Goal: Information Seeking & Learning: Learn about a topic

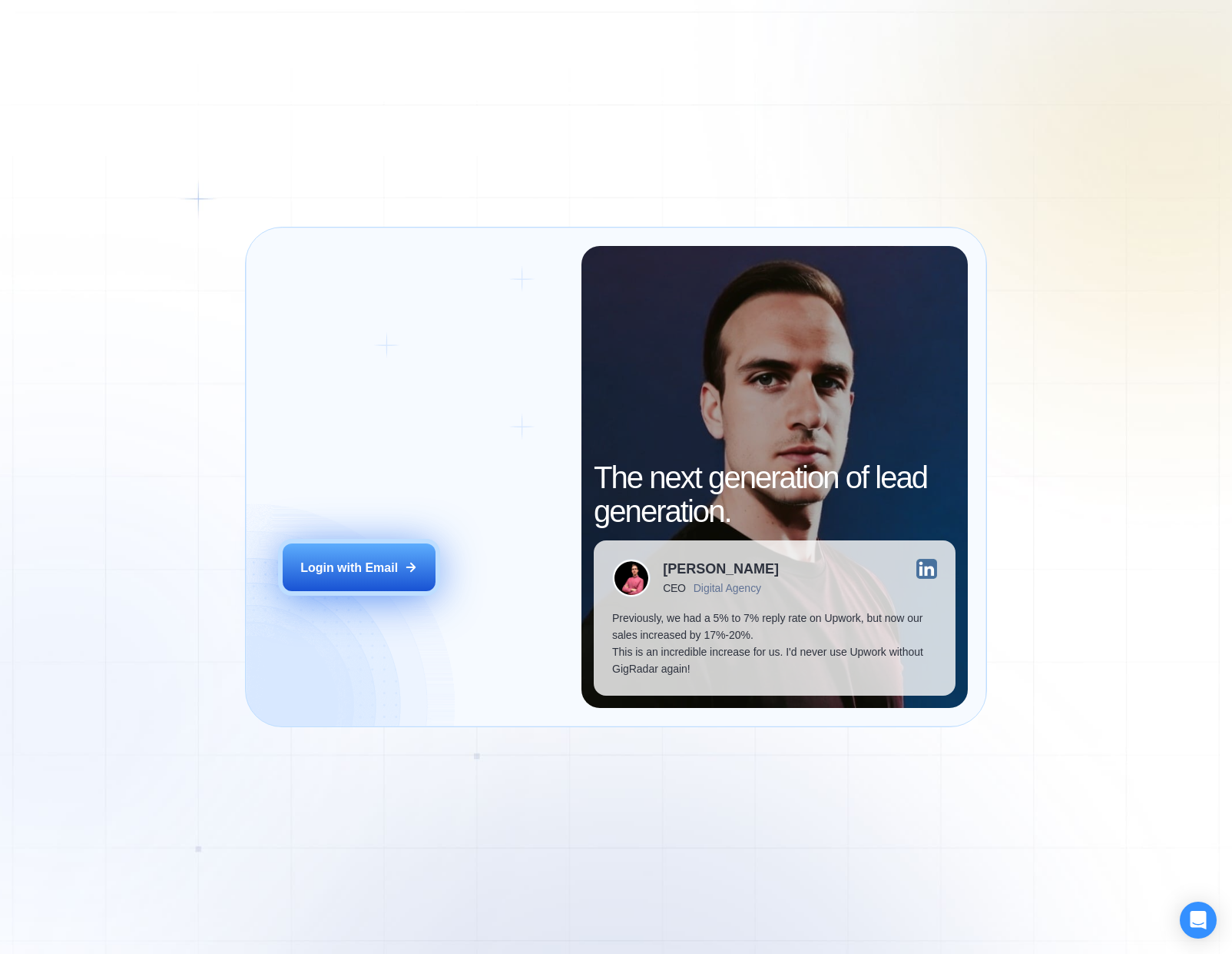
click at [334, 580] on button "Login with Email" at bounding box center [359, 567] width 152 height 47
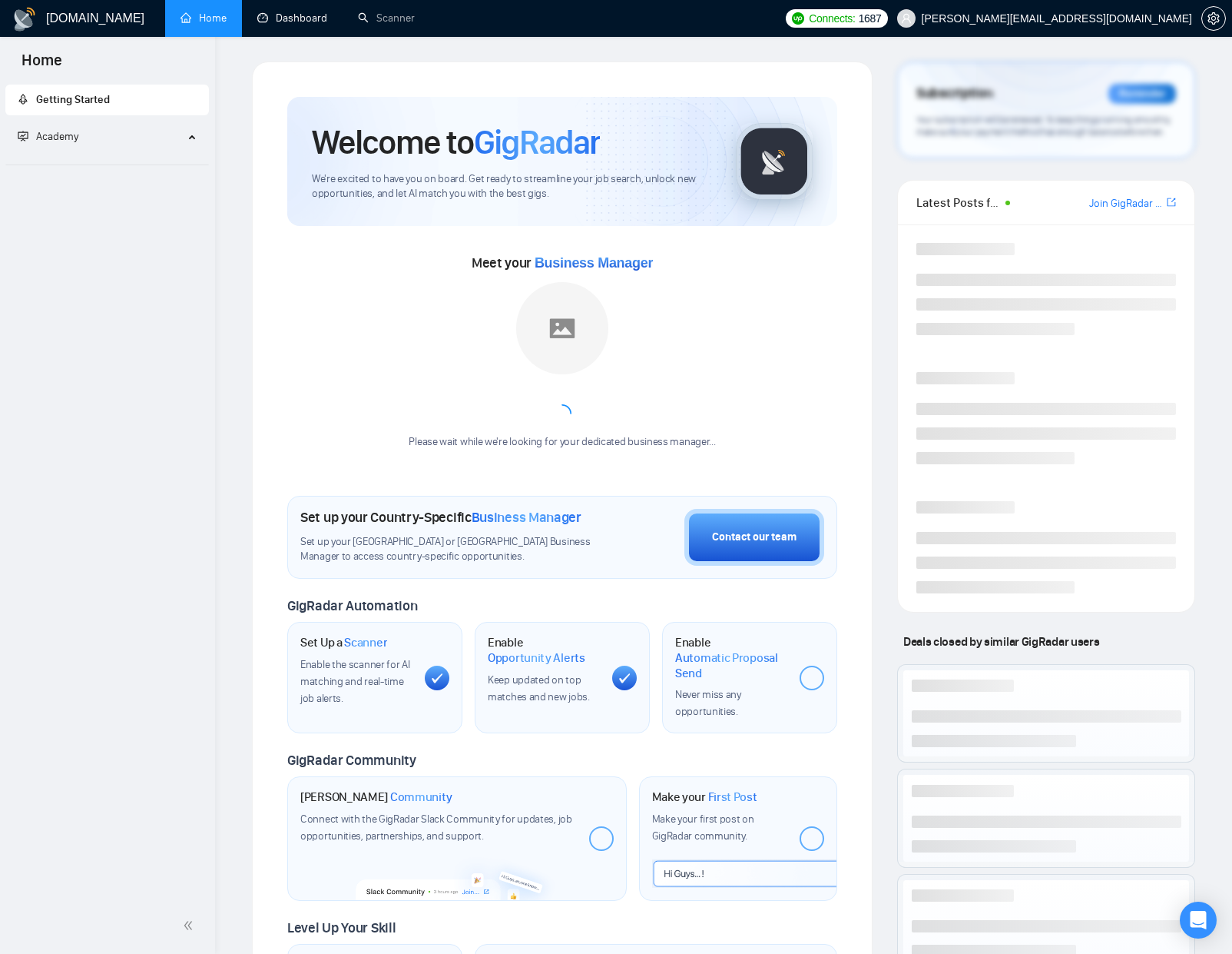
drag, startPoint x: 276, startPoint y: 16, endPoint x: 287, endPoint y: 51, distance: 36.7
click at [276, 16] on link "Dashboard" at bounding box center [291, 17] width 70 height 13
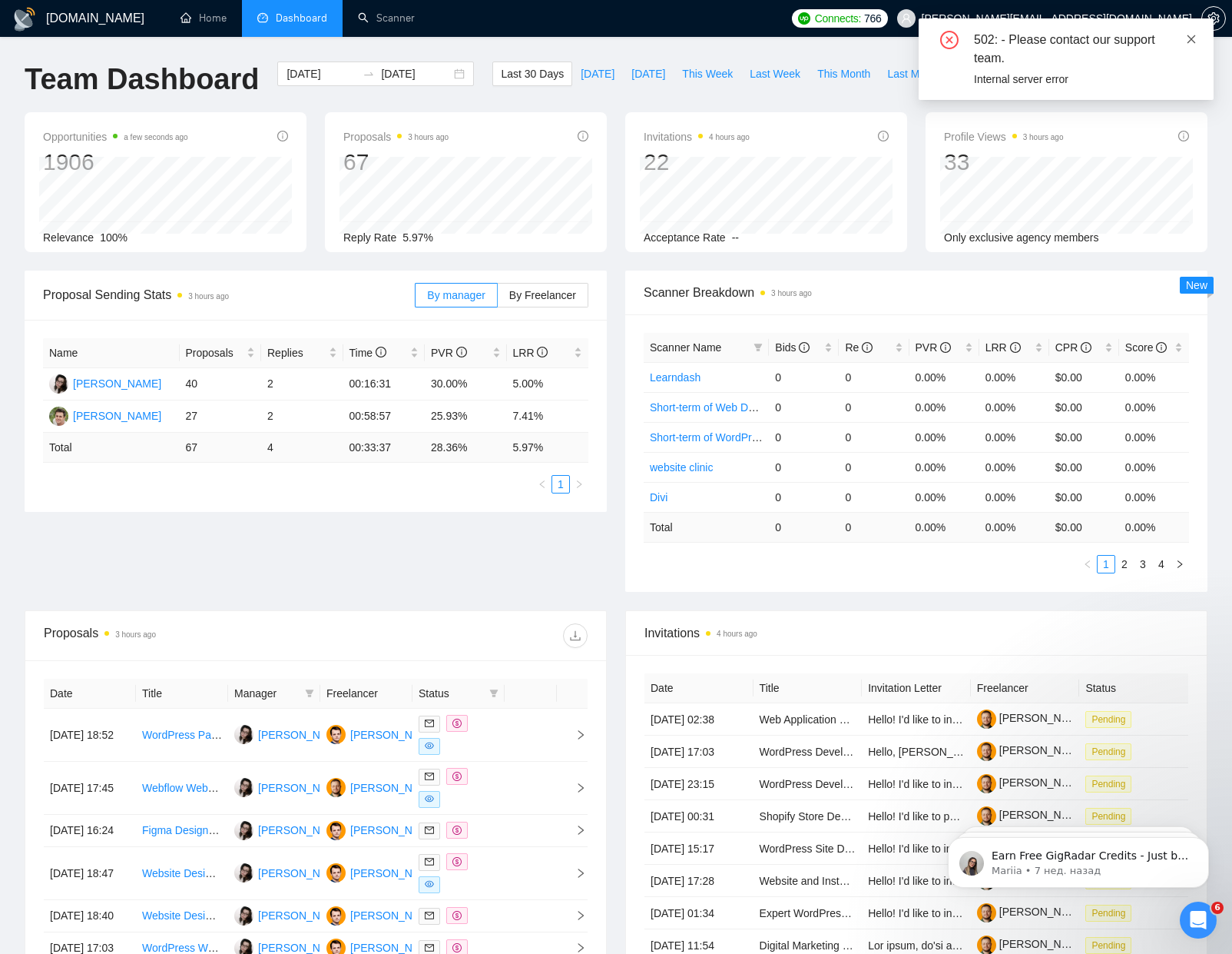
click at [1186, 40] on icon "close" at bounding box center [1191, 39] width 10 height 10
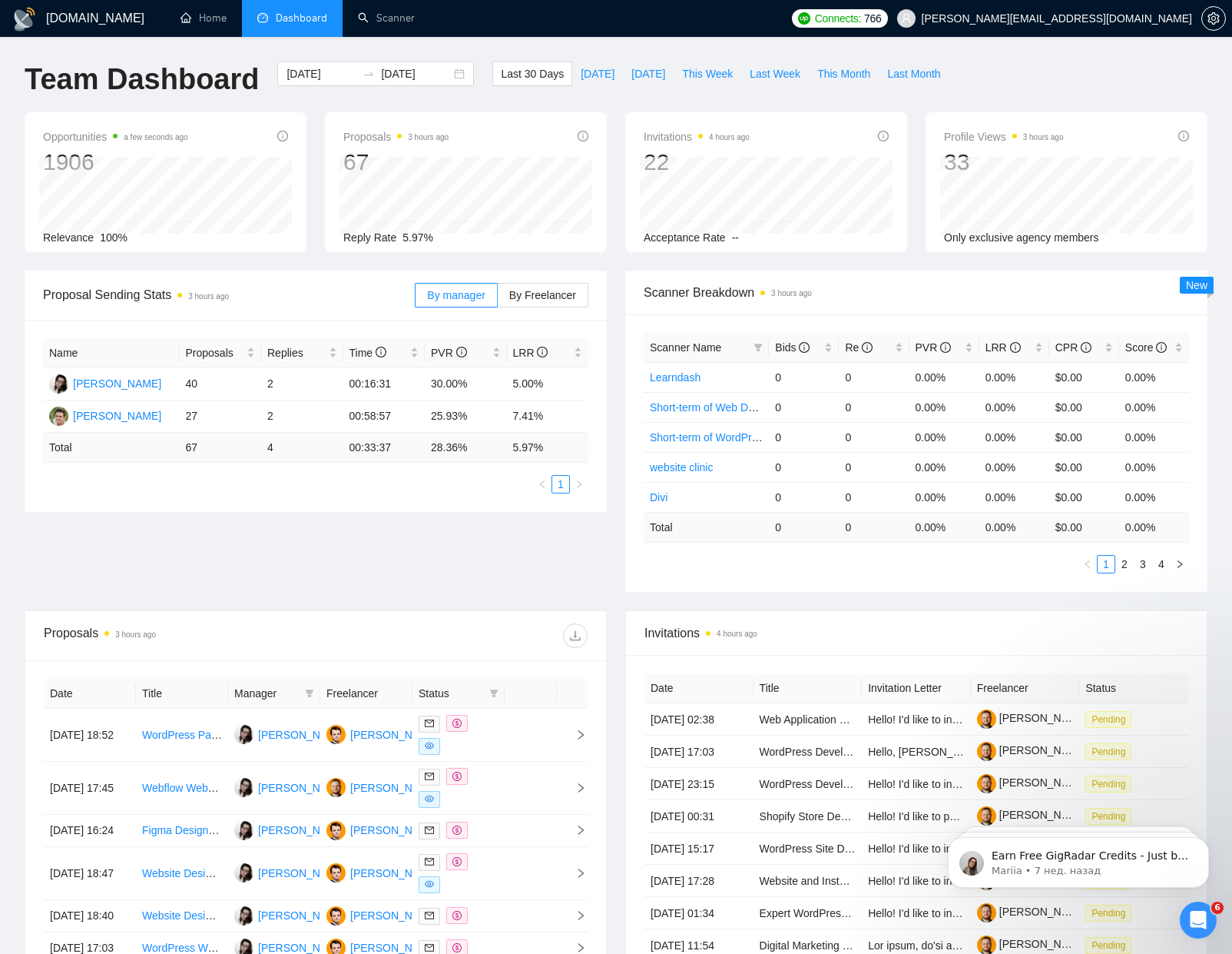
click at [224, 548] on div "Proposal Sending Stats 3 hours ago By manager By Freelancer Name Proposals Repl…" at bounding box center [616, 441] width 1201 height 340
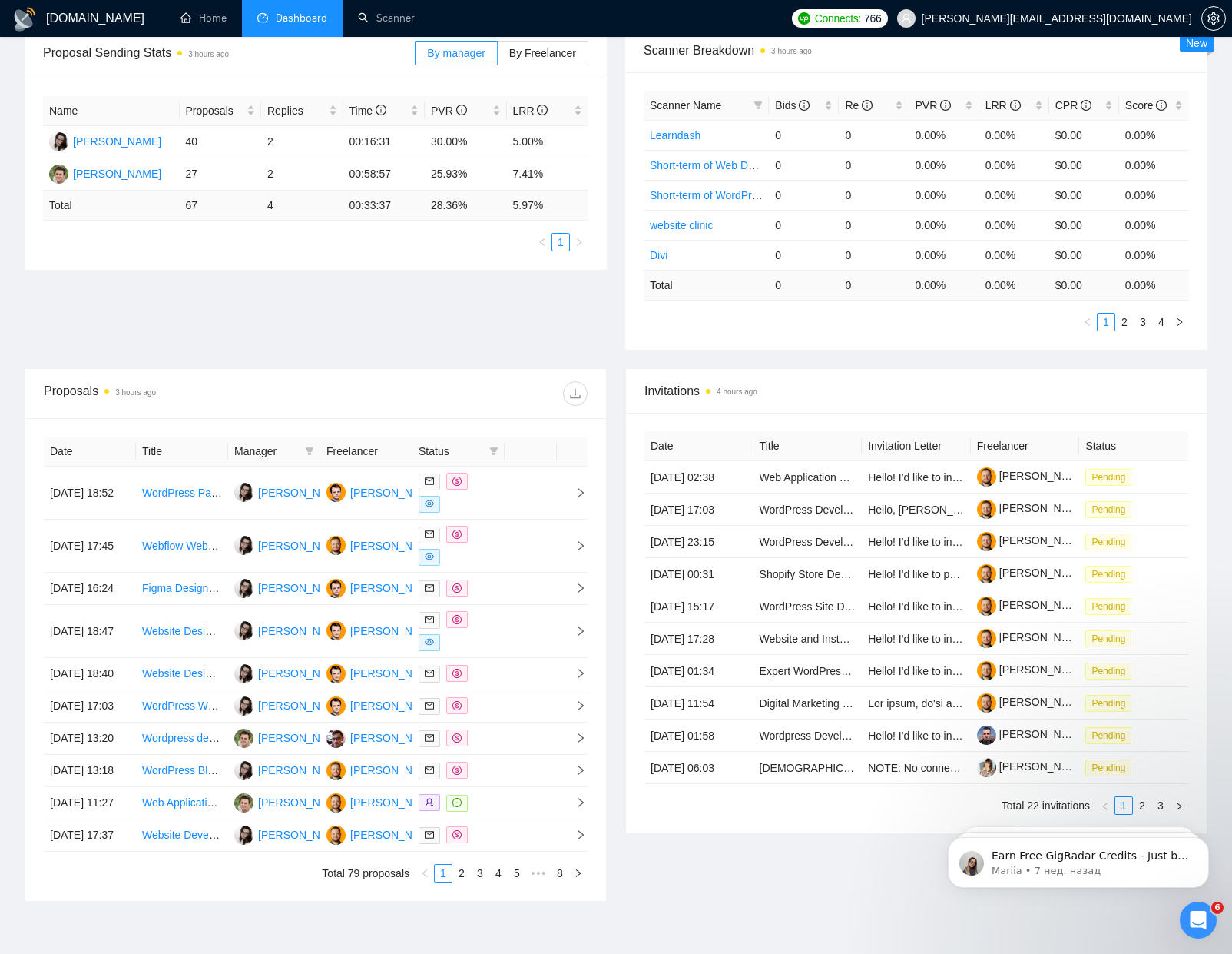
scroll to position [429, 0]
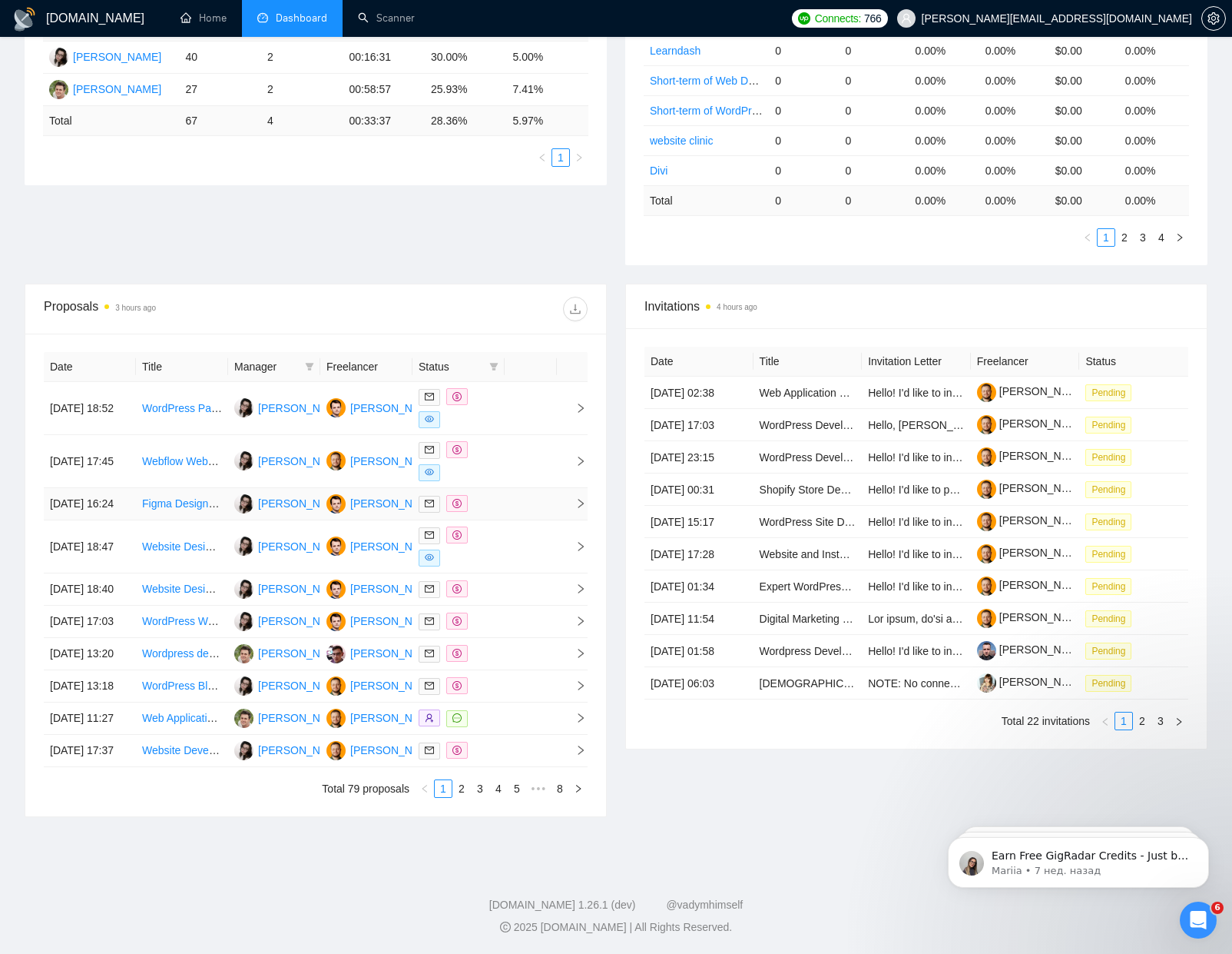
click at [97, 488] on td "[DATE] 16:24" at bounding box center [90, 504] width 92 height 32
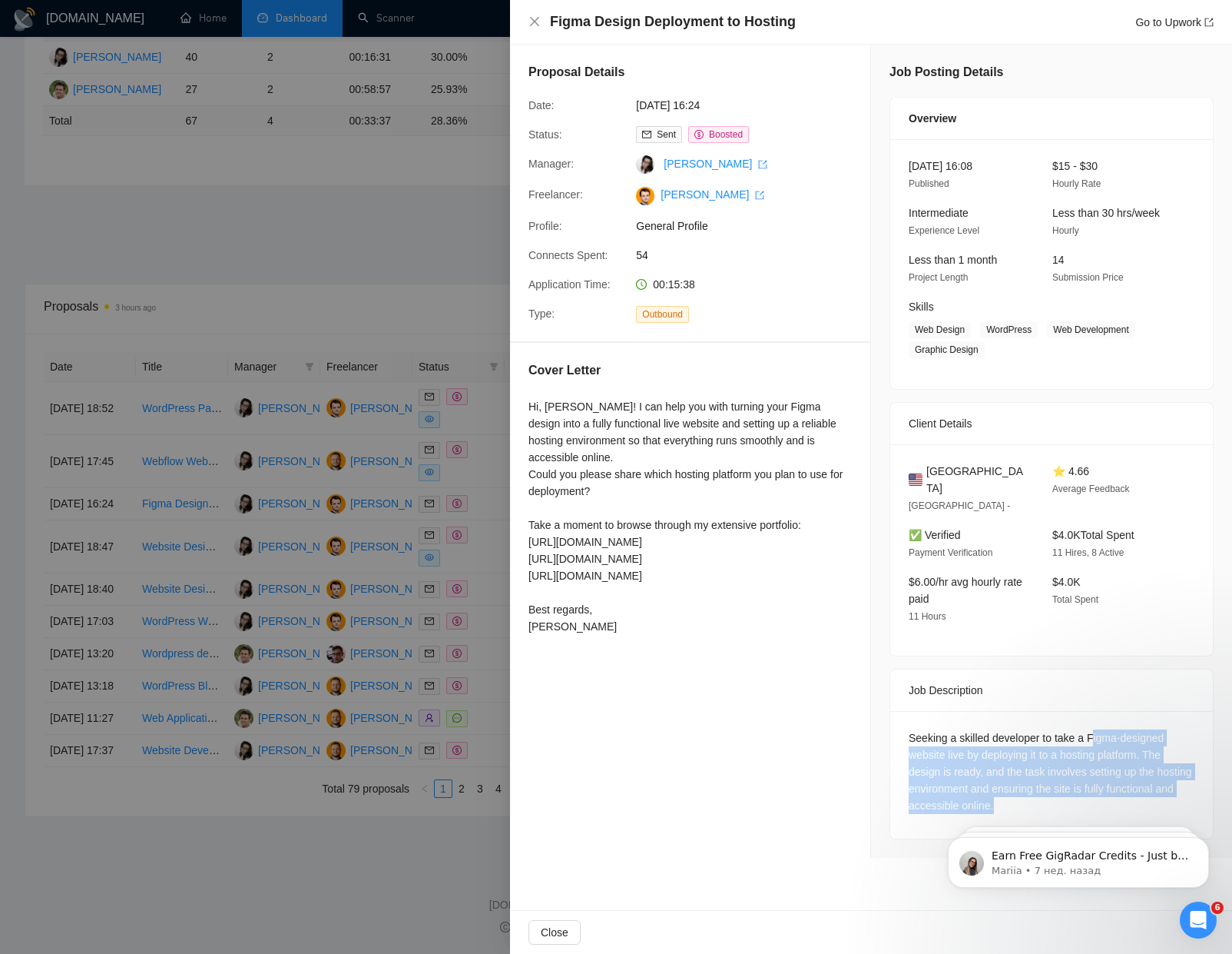
drag, startPoint x: 1096, startPoint y: 715, endPoint x: 1141, endPoint y: 788, distance: 85.8
click at [1141, 788] on div "Seeking a skilled developer to take a Figma-designed website live by deploying …" at bounding box center [1051, 771] width 285 height 85
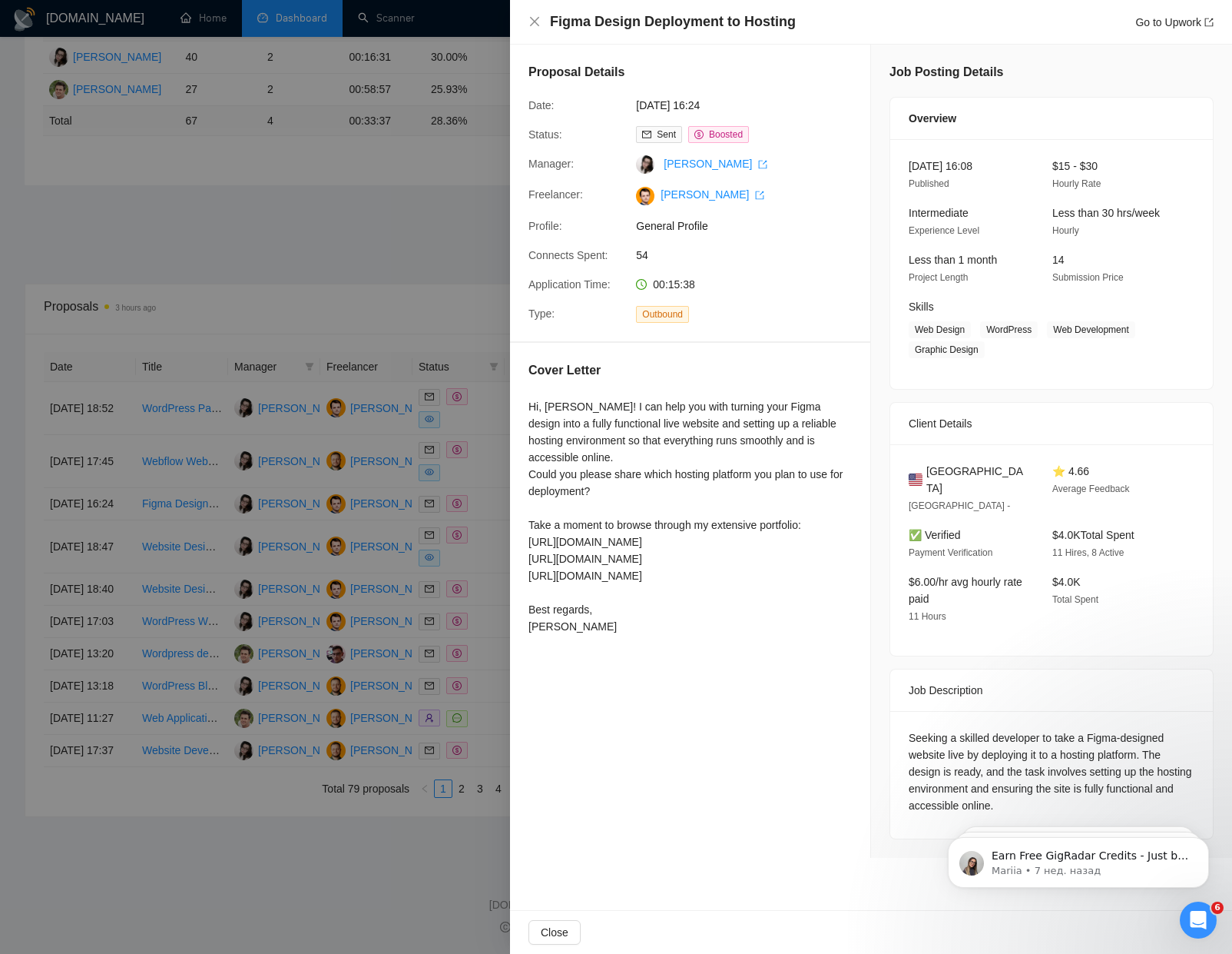
click at [754, 495] on div "Hi, [PERSON_NAME]! I can help you with turning your Figma design into a fully f…" at bounding box center [690, 516] width 323 height 236
click at [173, 447] on div at bounding box center [616, 477] width 1232 height 954
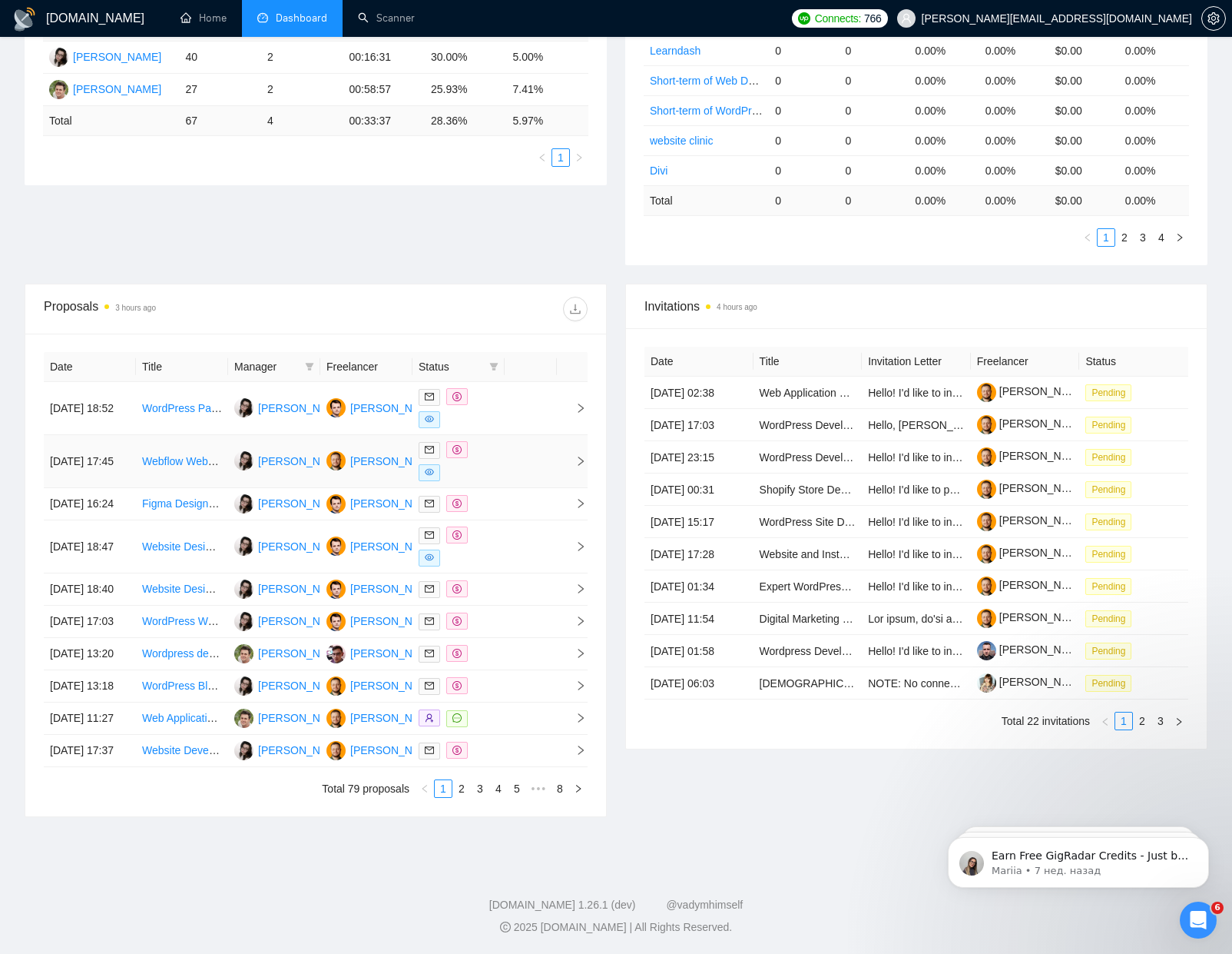
click at [95, 435] on td "[DATE] 17:45" at bounding box center [90, 461] width 92 height 53
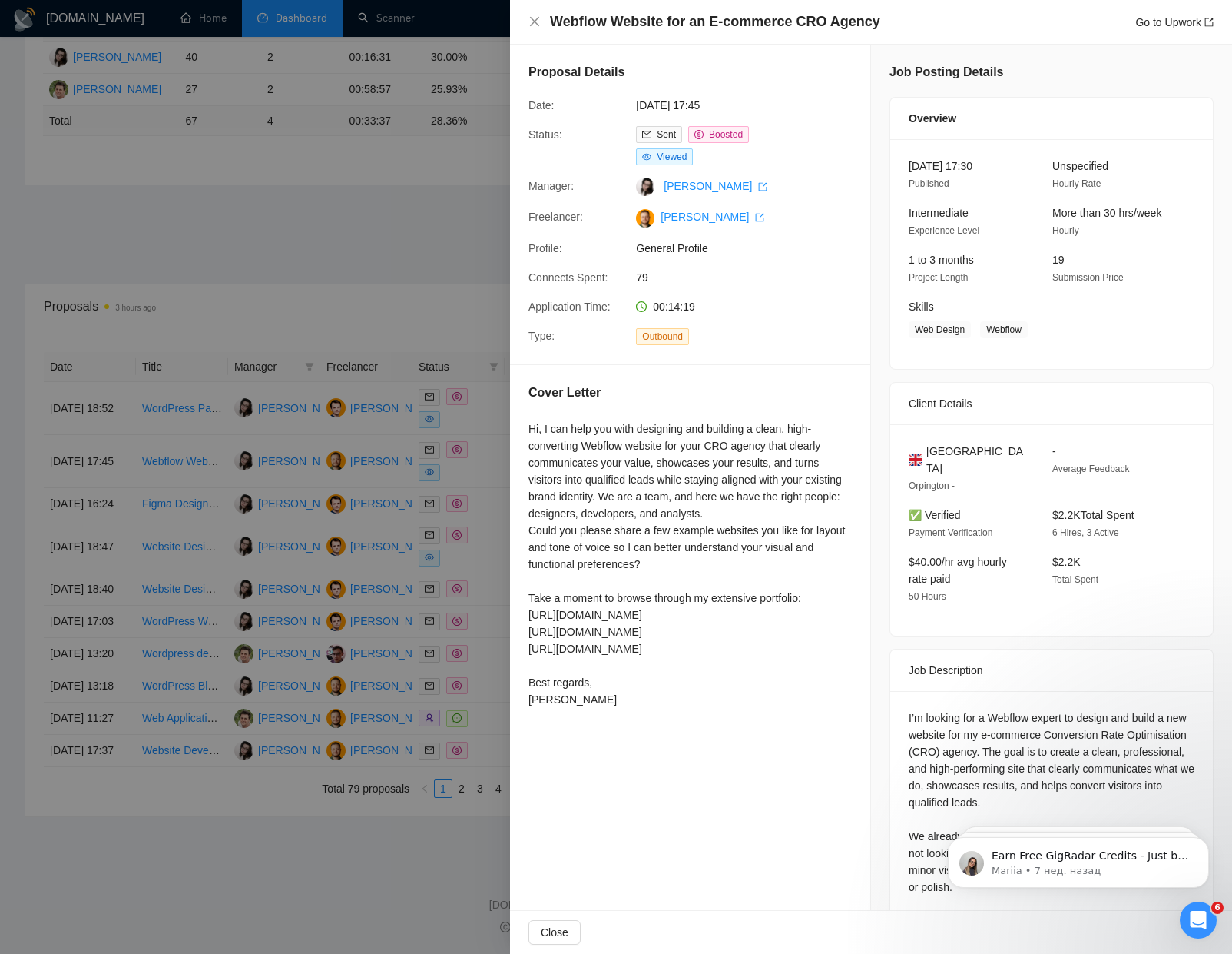
click at [146, 361] on div at bounding box center [616, 477] width 1232 height 954
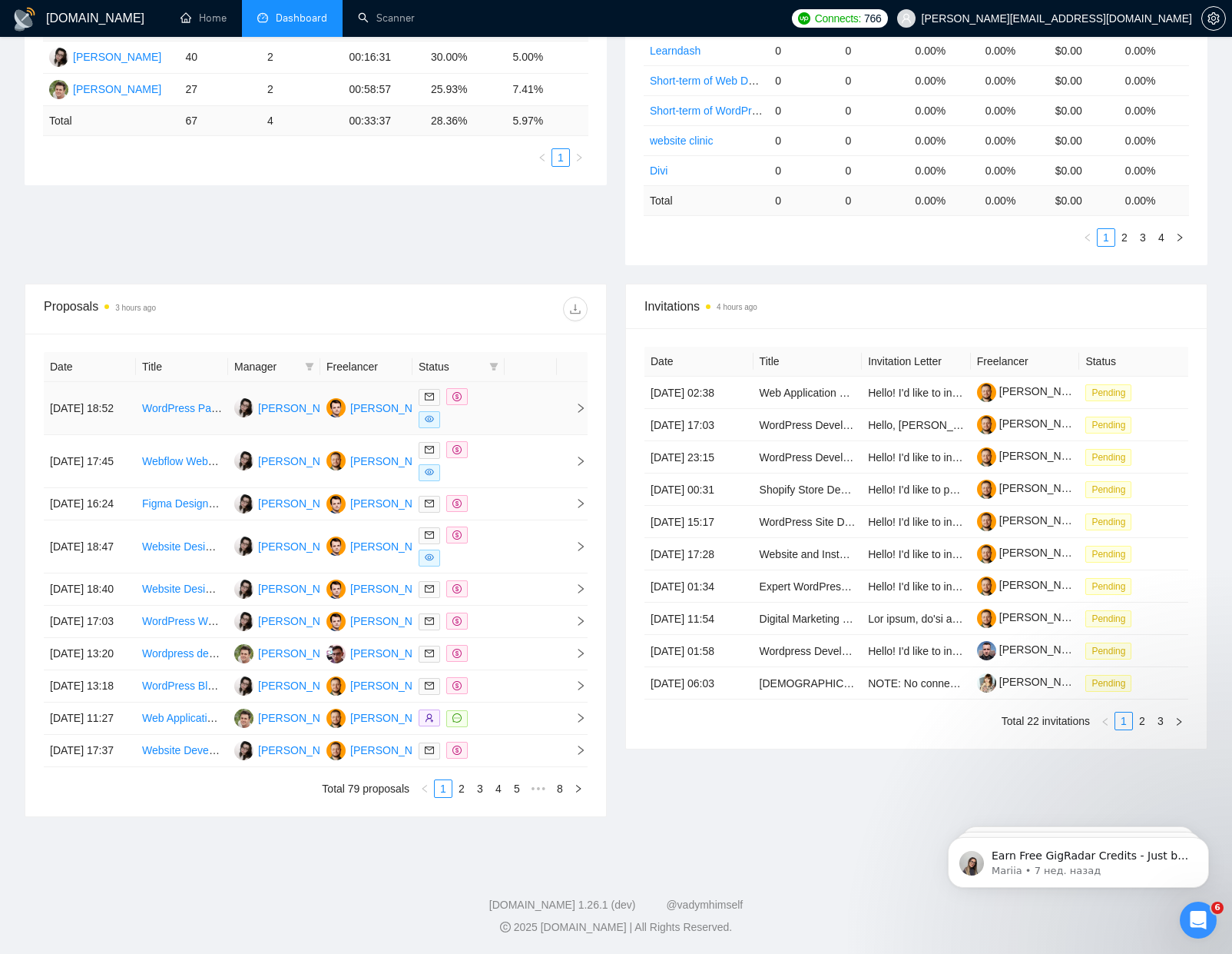
click at [121, 382] on td "[DATE] 18:52" at bounding box center [90, 408] width 92 height 53
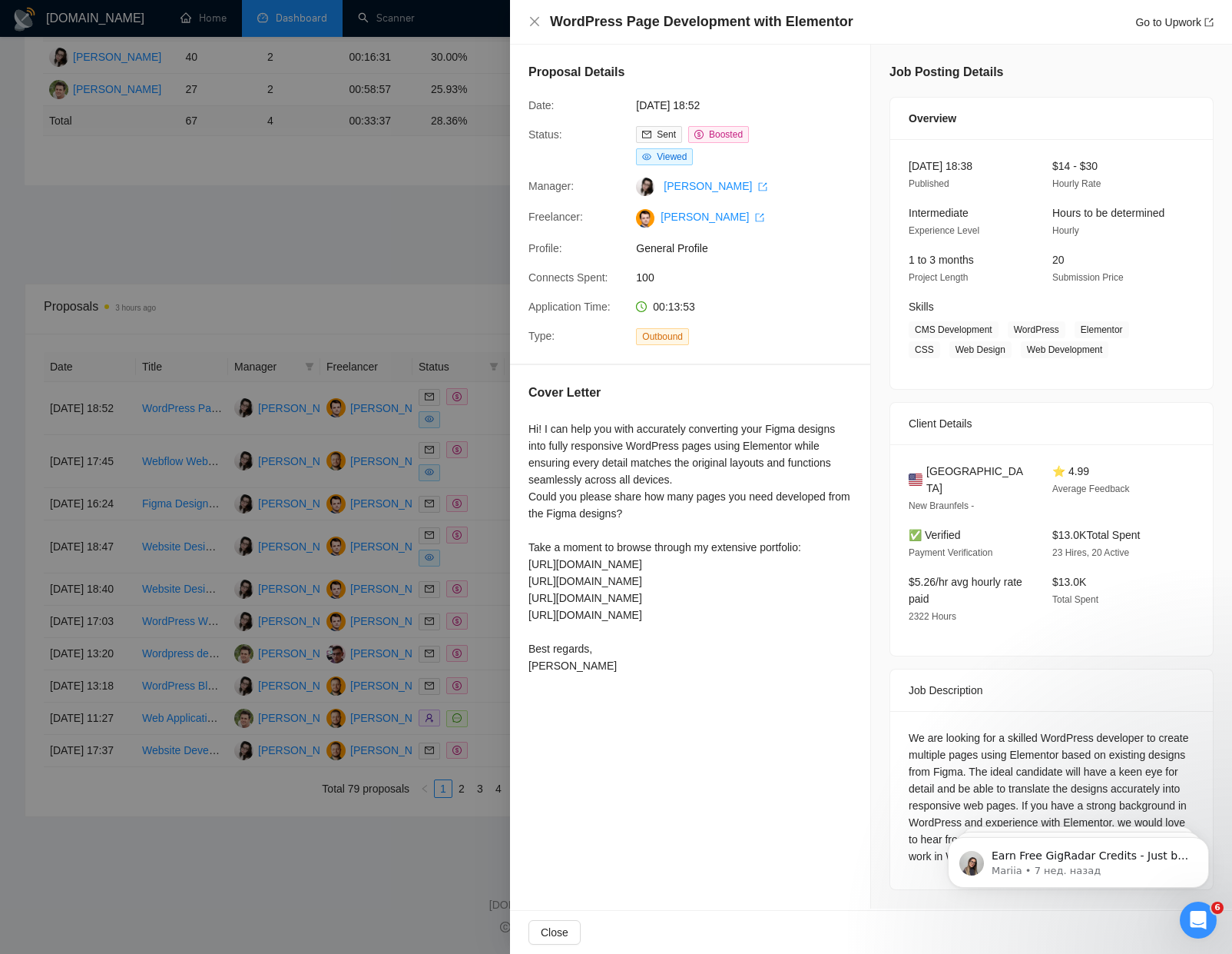
scroll to position [16, 0]
click at [261, 316] on div at bounding box center [616, 477] width 1232 height 954
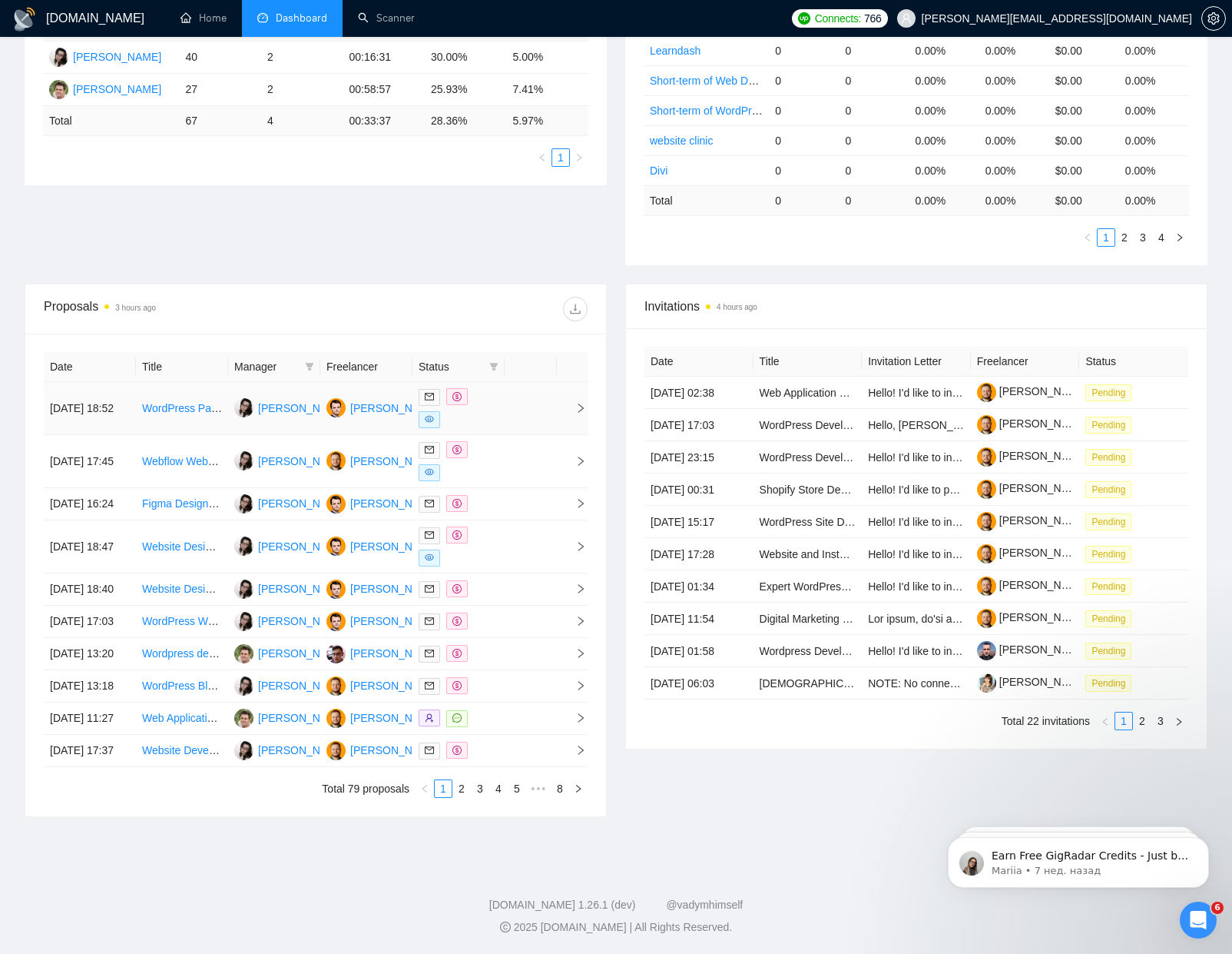
click at [59, 382] on td "[DATE] 18:52" at bounding box center [90, 408] width 92 height 53
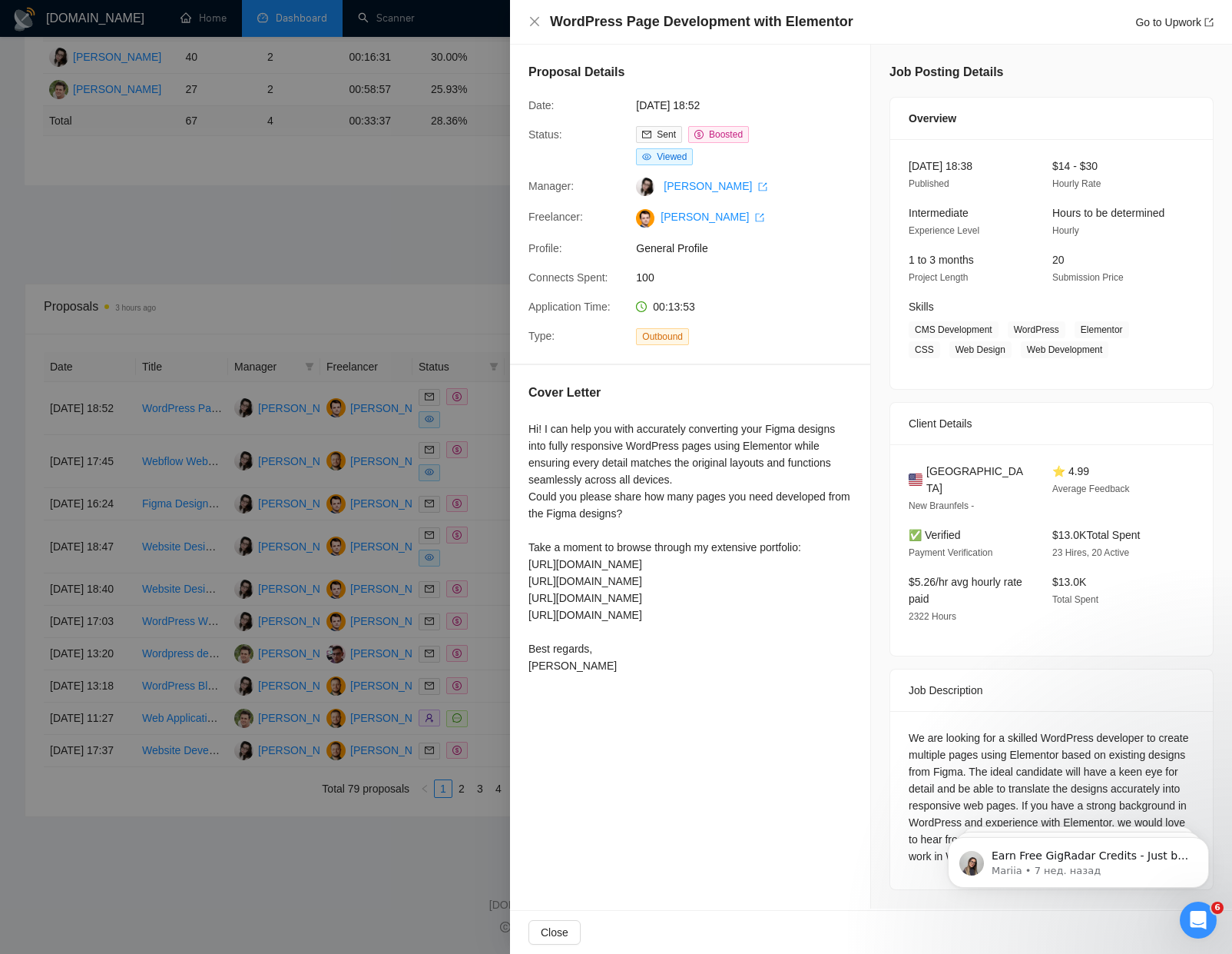
click at [704, 384] on div "Cover Letter" at bounding box center [690, 396] width 323 height 25
click at [885, 669] on div "Job Posting Details Overview [DATE] 18:38 Published $14 - $30 Hourly Rate Inter…" at bounding box center [1051, 476] width 361 height 863
click at [869, 622] on div "Cover Letter Hi! I can help you with accurately converting your Figma designs i…" at bounding box center [691, 531] width 360 height 334
click at [891, 609] on div "[GEOGRAPHIC_DATA] New Braunfels - ⭐ 4.99 Average Feedback ✅ Verified Payment Ve…" at bounding box center [1052, 549] width 322 height 211
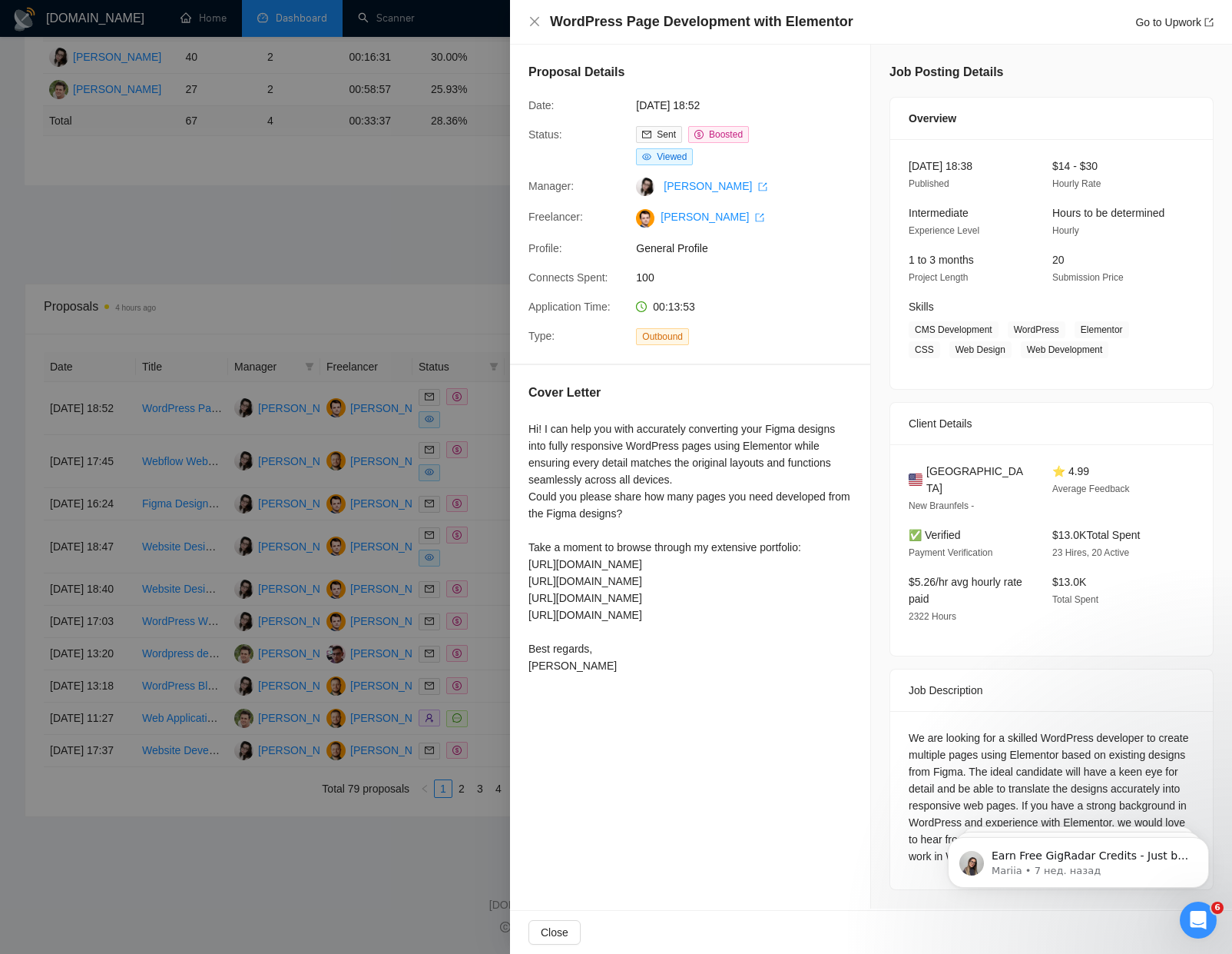
click at [891, 593] on div "[GEOGRAPHIC_DATA] New Braunfels - ⭐ 4.99 Average Feedback ✅ Verified Payment Ve…" at bounding box center [1052, 549] width 322 height 211
click at [873, 675] on div "Job Posting Details Overview [DATE] 18:38 Published $14 - $30 Hourly Rate Inter…" at bounding box center [1051, 476] width 361 height 863
click at [879, 641] on div "Job Posting Details Overview [DATE] 18:38 Published $14 - $30 Hourly Rate Inter…" at bounding box center [1051, 476] width 361 height 863
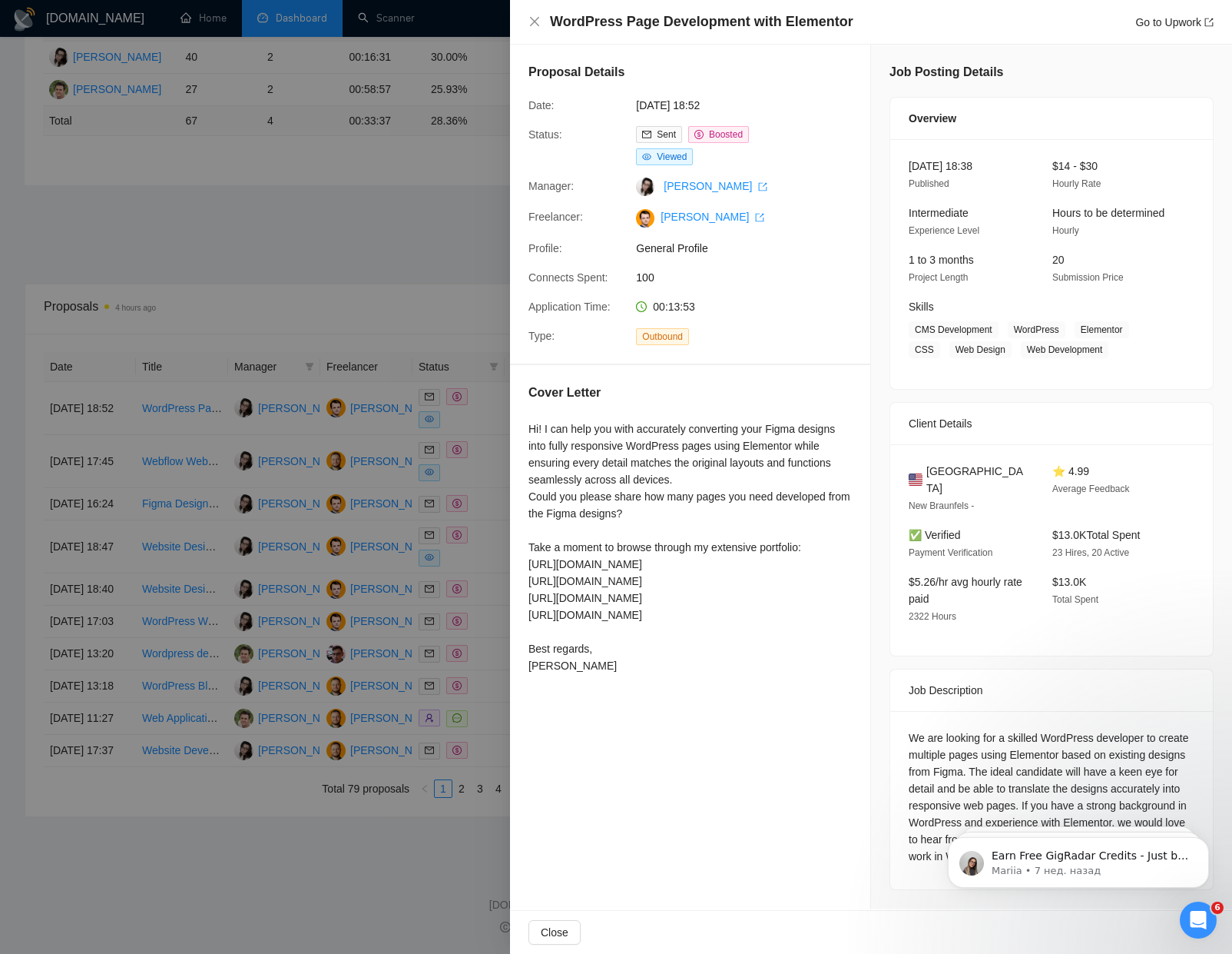
click at [747, 656] on div "Hi! I can help you with accurately converting your Figma designs into fully res…" at bounding box center [690, 547] width 323 height 254
click at [845, 666] on div "Cover Letter Hi! I can help you with accurately converting your Figma designs i…" at bounding box center [691, 531] width 360 height 334
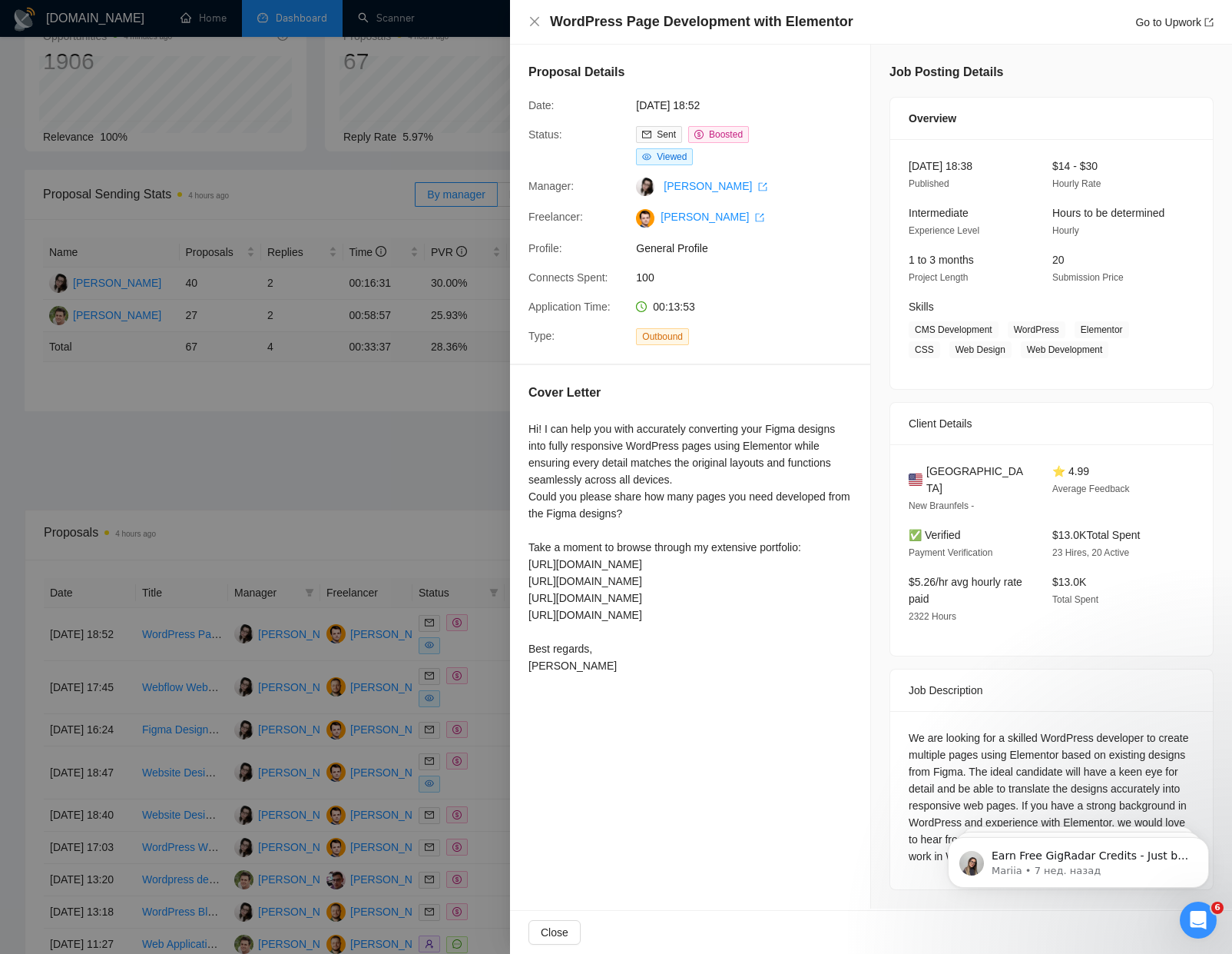
scroll to position [85, 0]
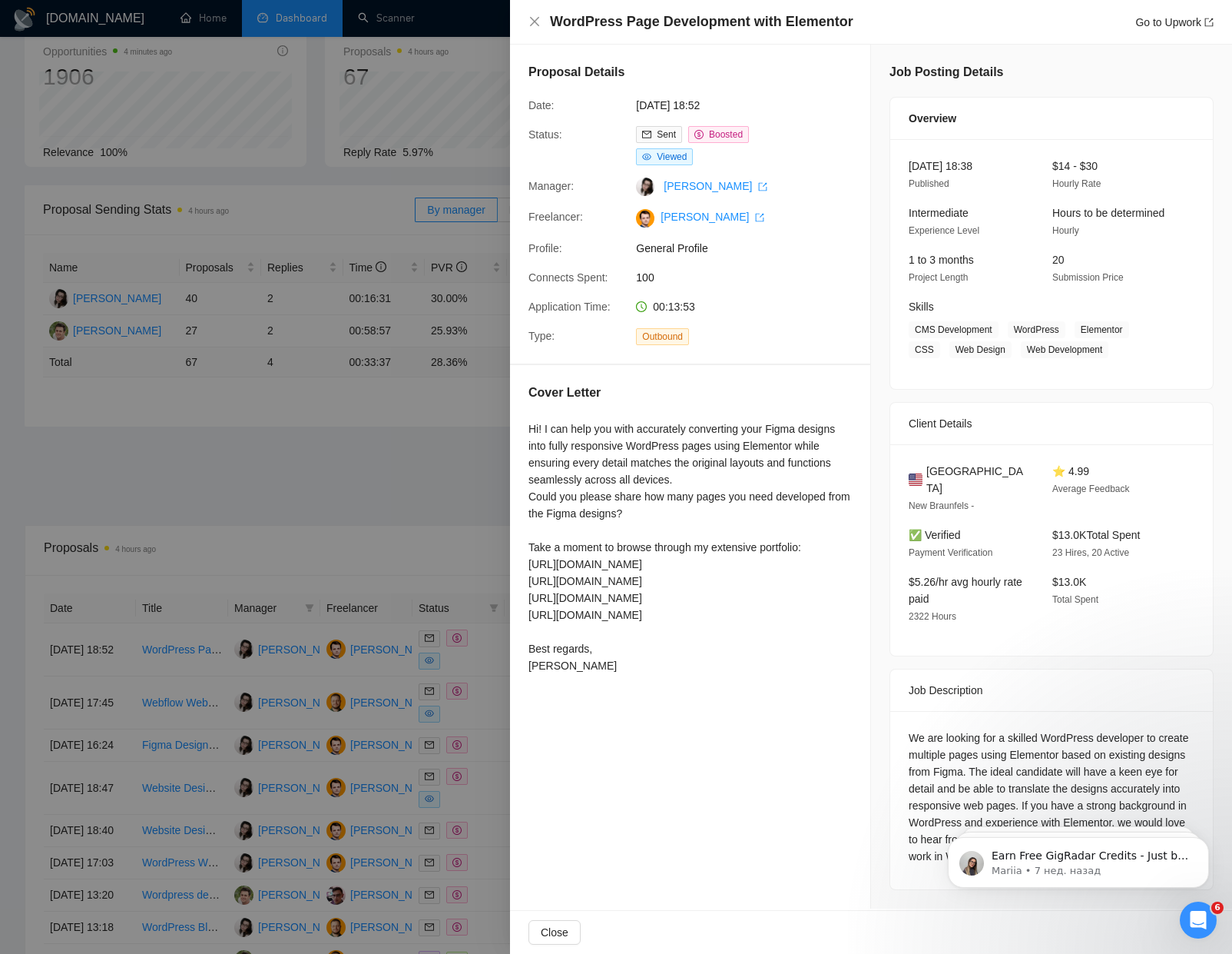
click at [358, 474] on div at bounding box center [616, 477] width 1232 height 954
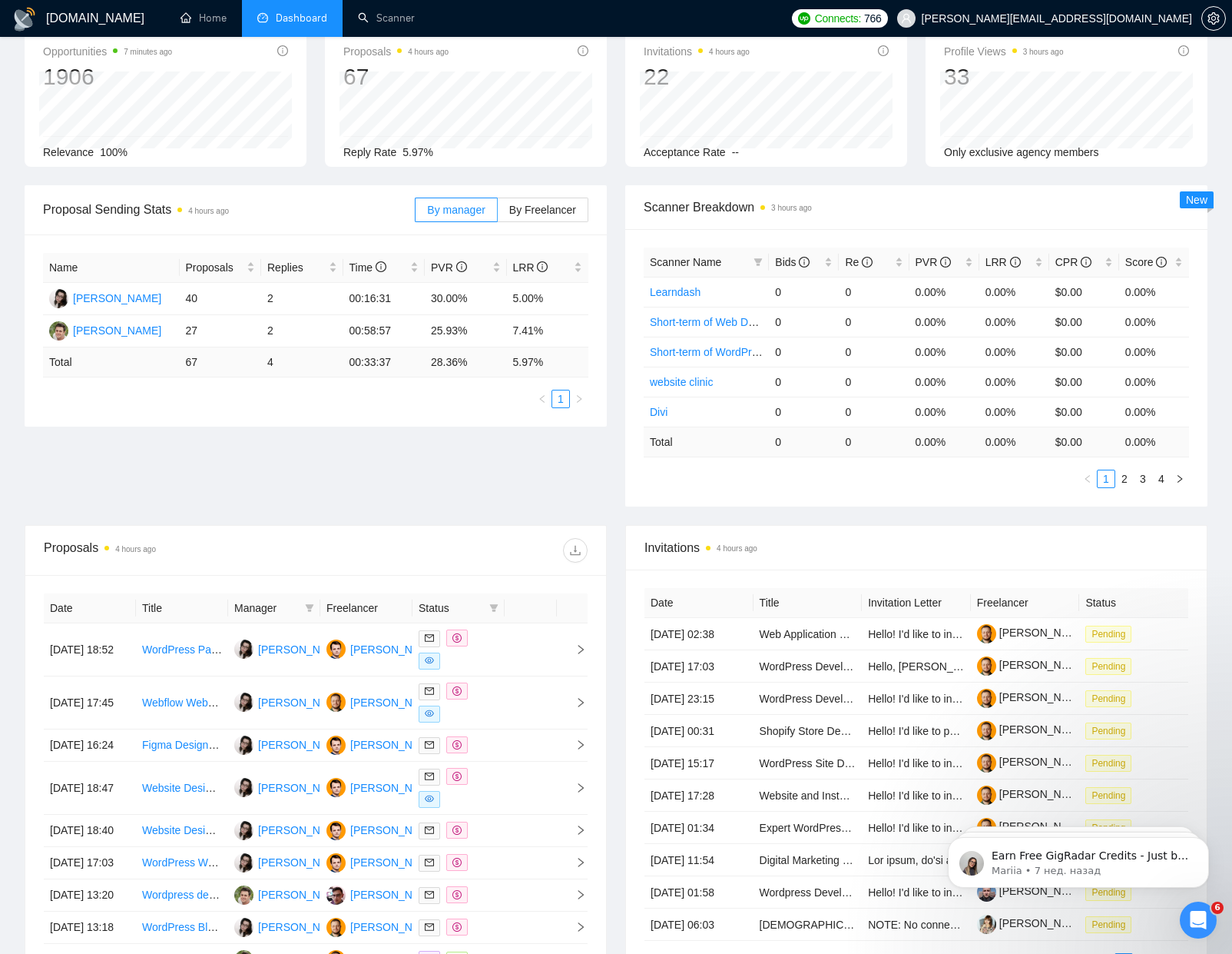
scroll to position [0, 0]
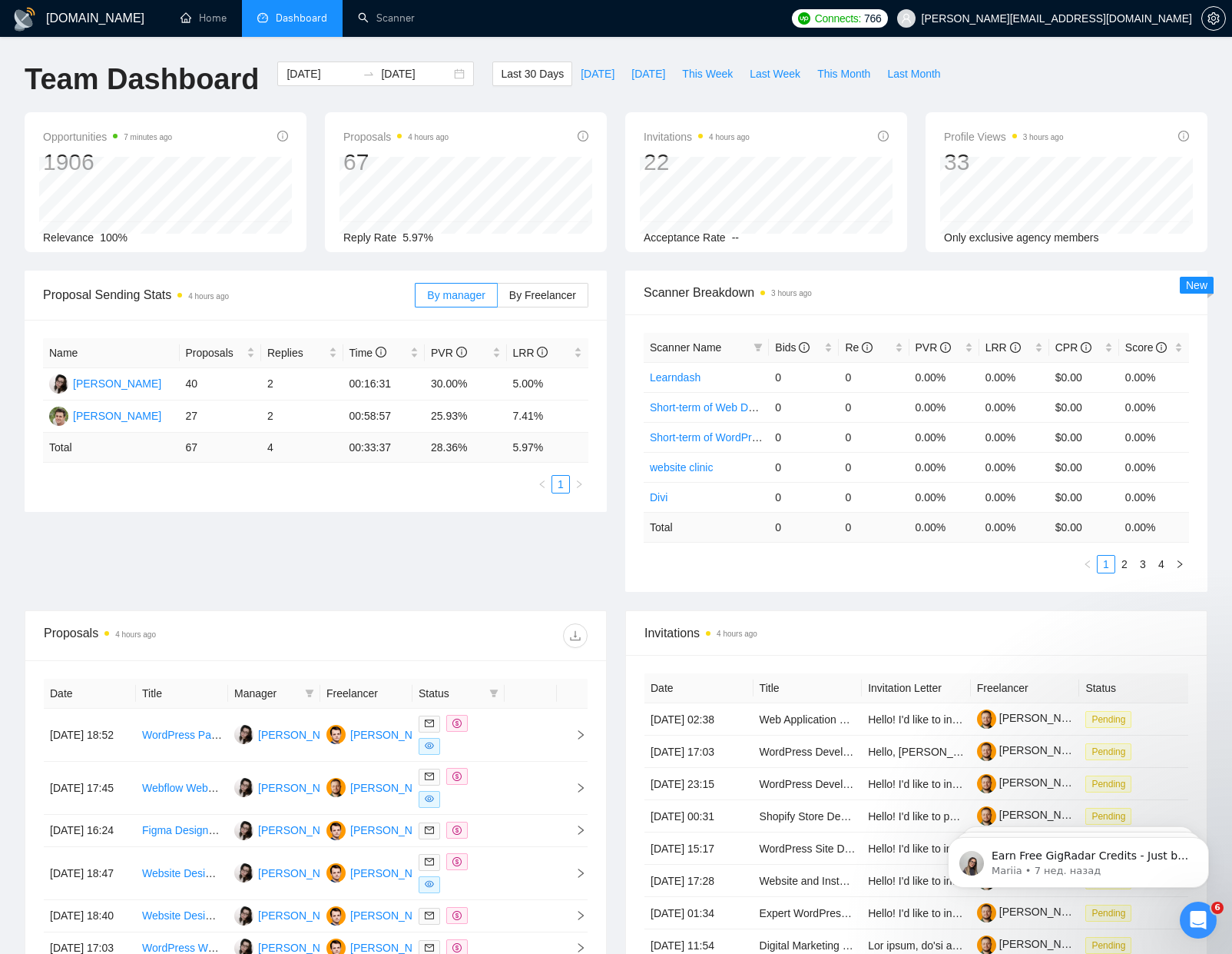
click at [616, 264] on div "Opportunities 7 minutes ago 1906 Relevance 100% Proposals 4 hours ago 67 Reply …" at bounding box center [616, 191] width 1201 height 159
click at [617, 261] on div "Opportunities 7 minutes ago 1906 Relevance 100% Proposals 4 hours ago 67 Reply …" at bounding box center [616, 191] width 1201 height 159
click at [621, 262] on div "Opportunities 7 minutes ago 1906 Relevance 100% Proposals 4 hours ago 67 [DATE]…" at bounding box center [616, 191] width 1201 height 159
click at [609, 270] on div "Proposal Sending Stats 4 hours ago By manager By Freelancer Name Proposals Repl…" at bounding box center [316, 391] width 601 height 242
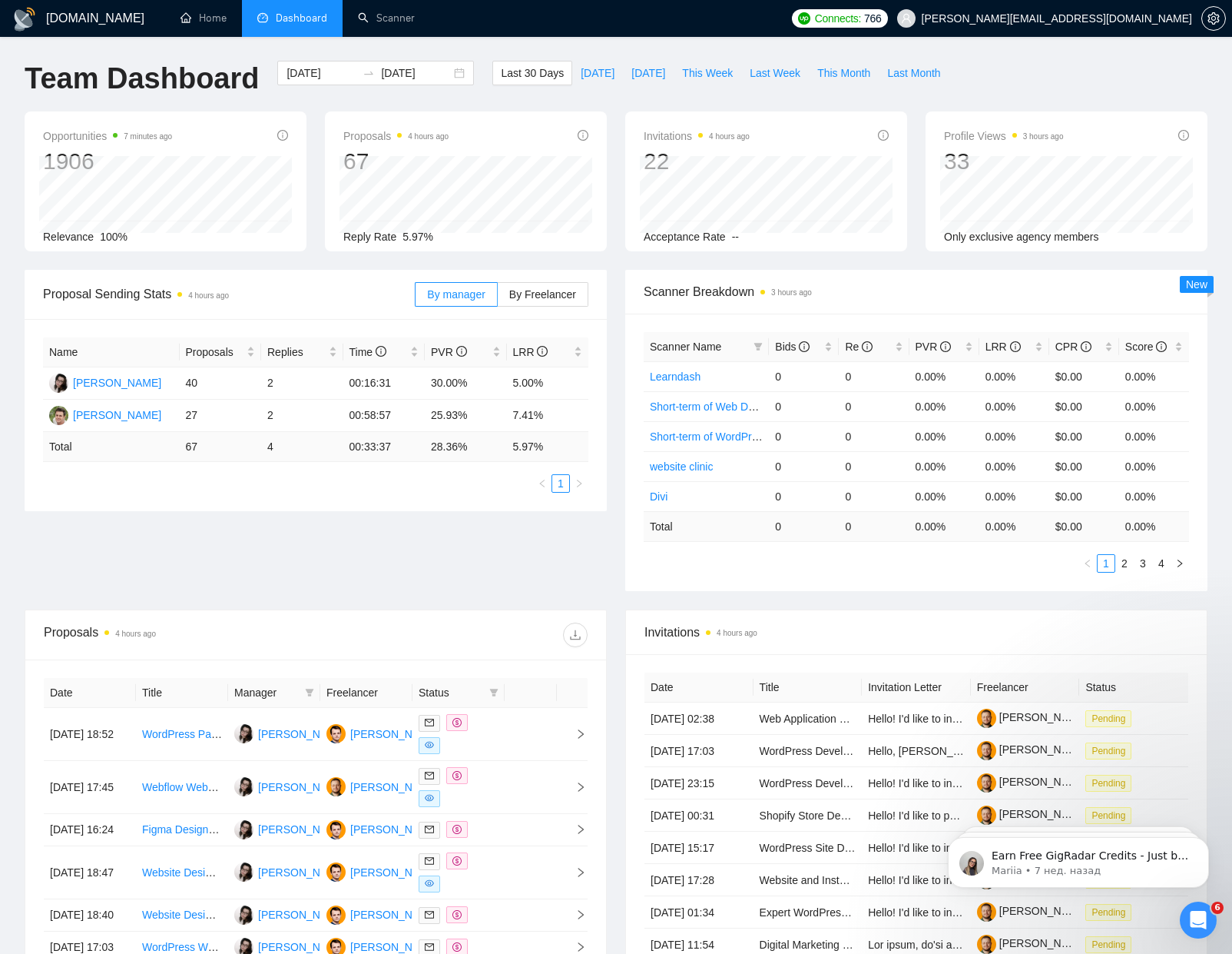
click at [623, 257] on div "Opportunities 7 minutes ago 1906 Relevance 100% Proposals 4 hours ago 67 [DATE]…" at bounding box center [616, 191] width 1201 height 159
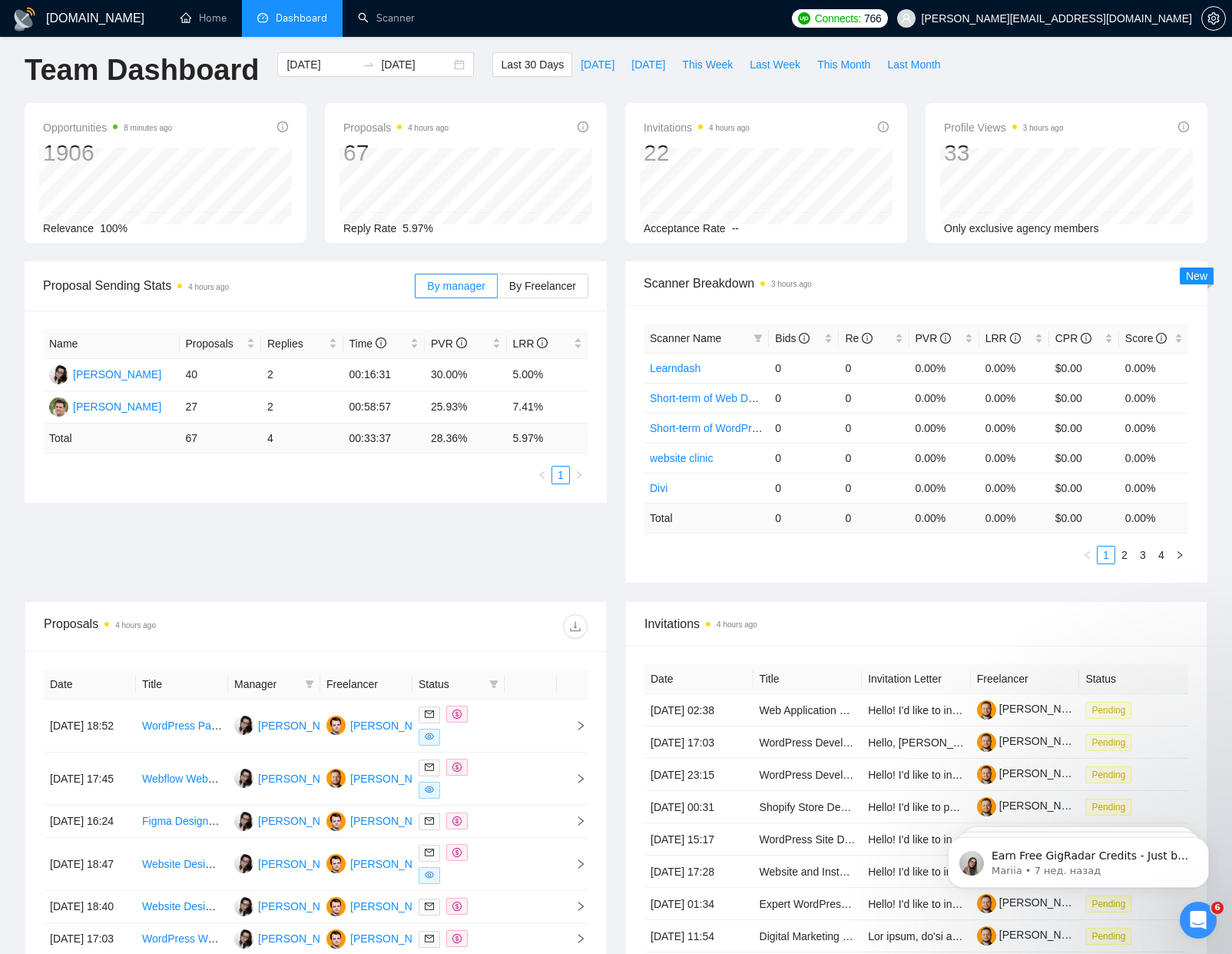
scroll to position [11, 0]
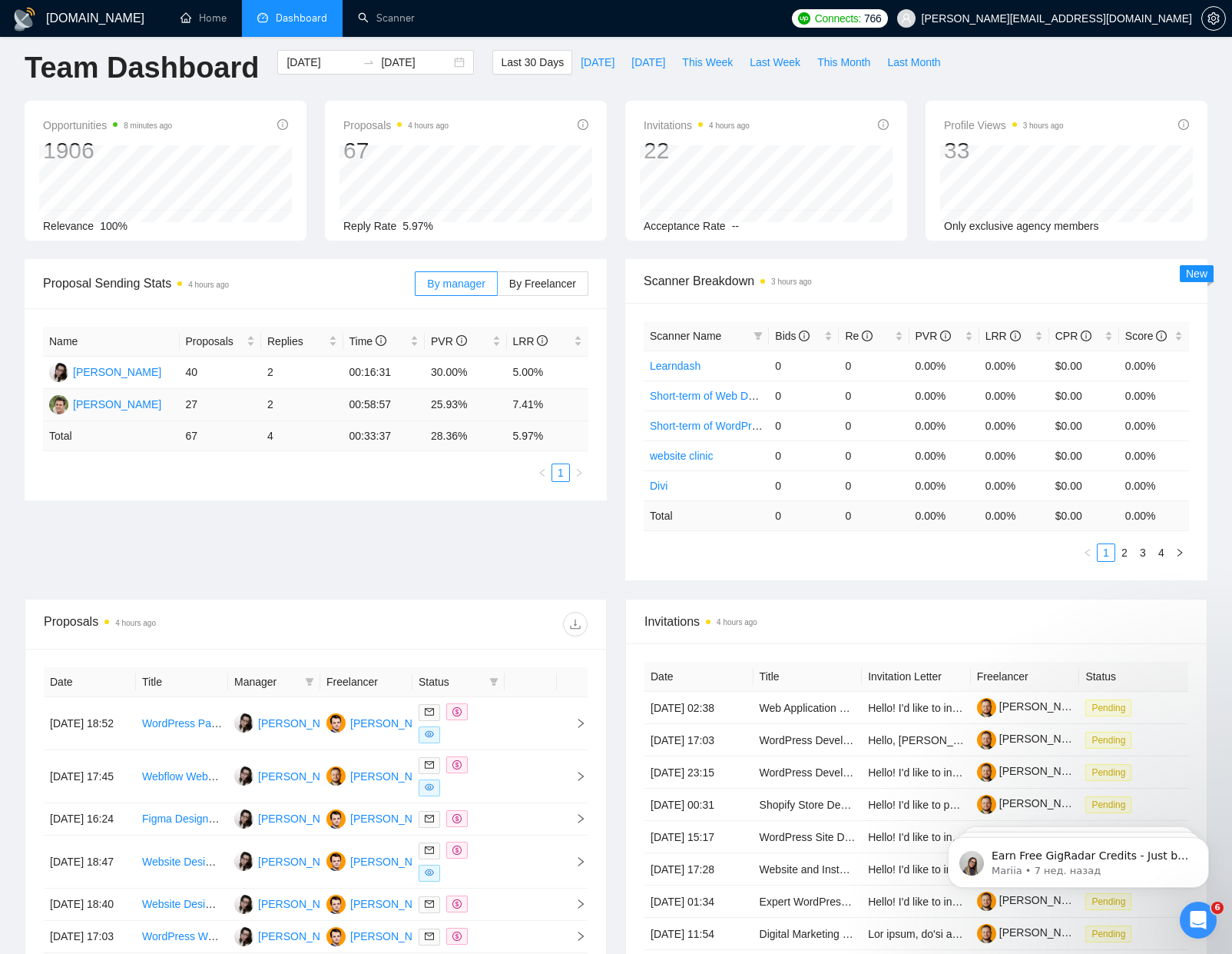
click at [208, 411] on td "27" at bounding box center [220, 405] width 82 height 32
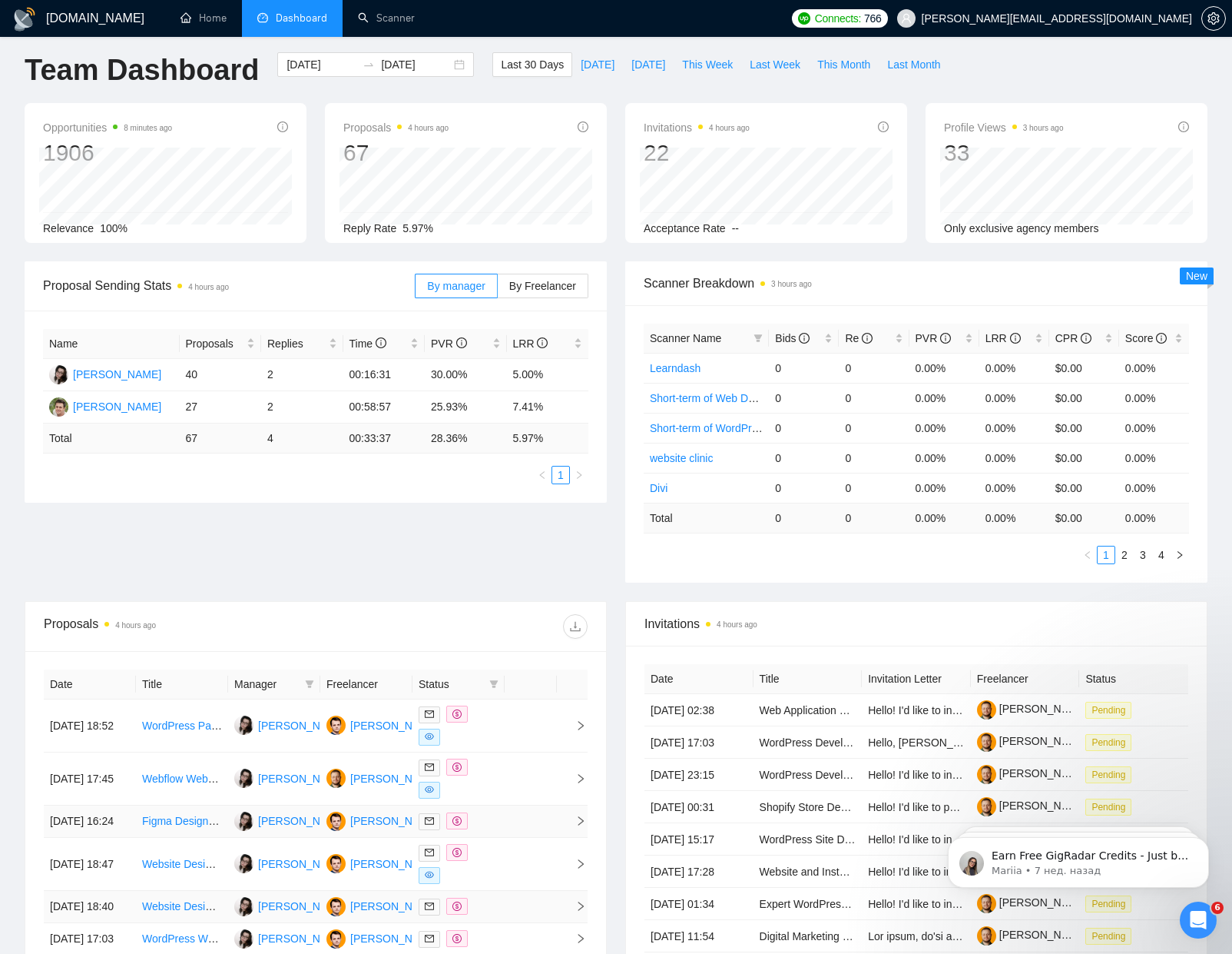
scroll to position [141, 0]
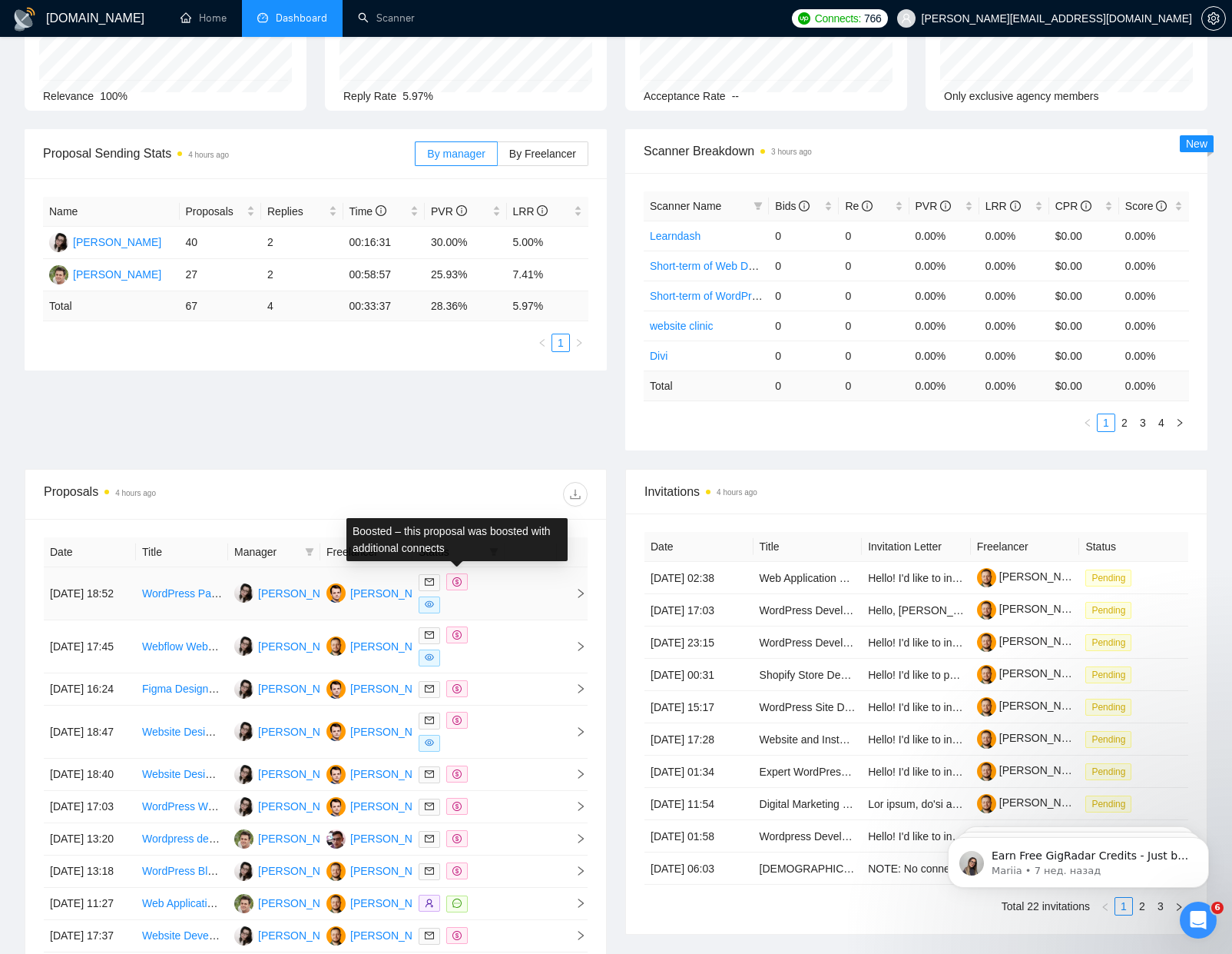
click at [489, 581] on div at bounding box center [459, 593] width 80 height 40
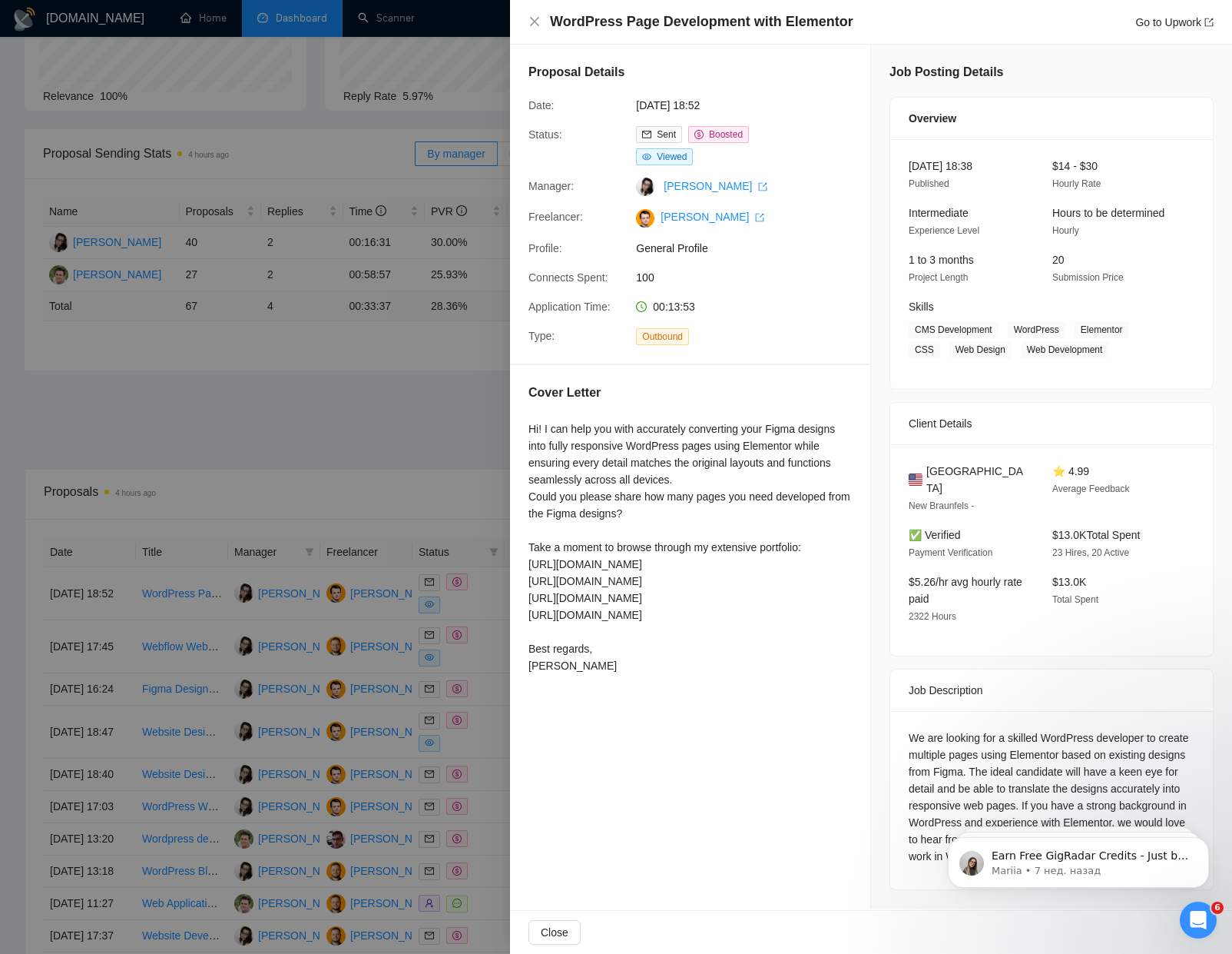
click at [402, 411] on div at bounding box center [616, 477] width 1232 height 954
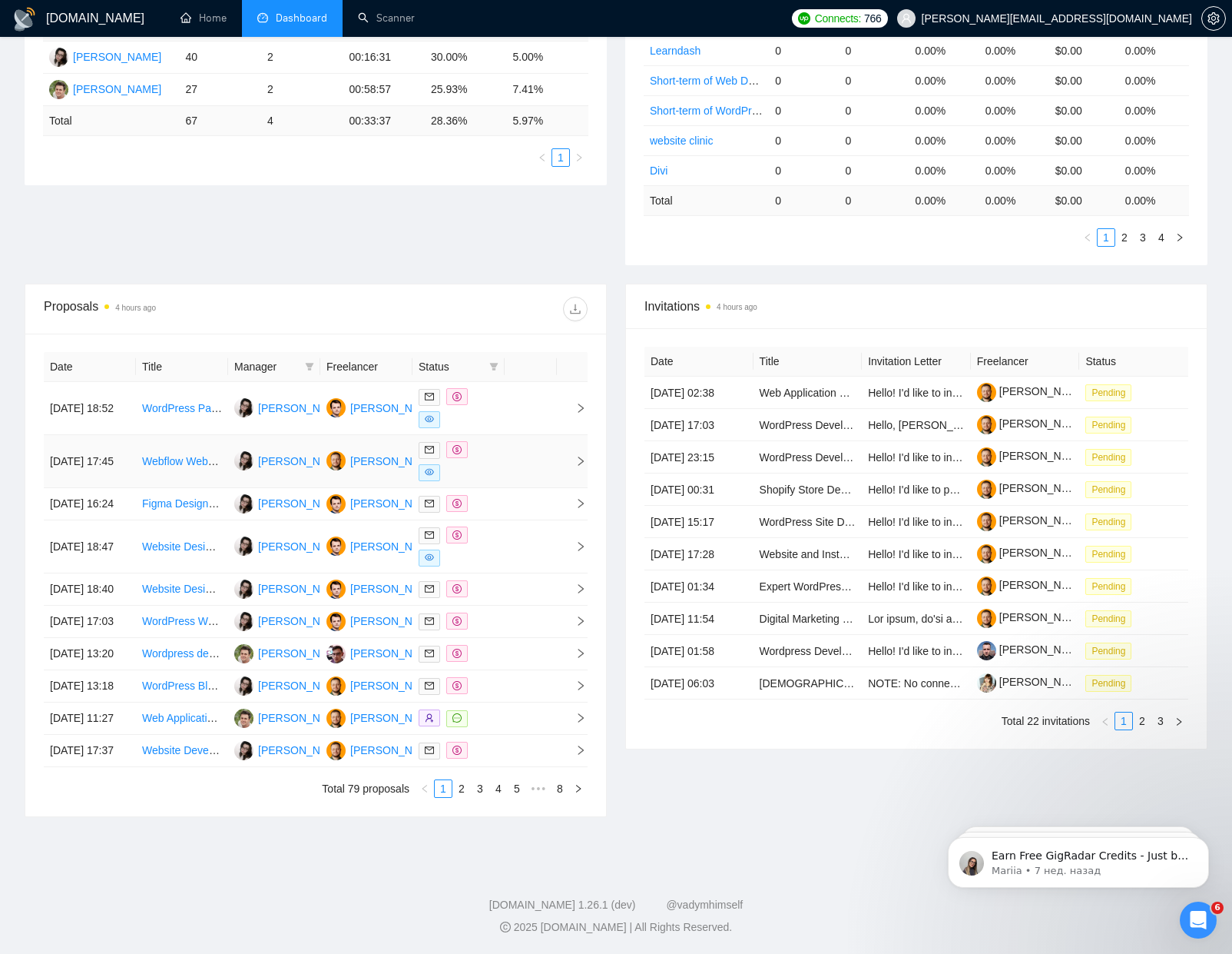
scroll to position [336, 0]
click at [486, 462] on div at bounding box center [459, 461] width 80 height 40
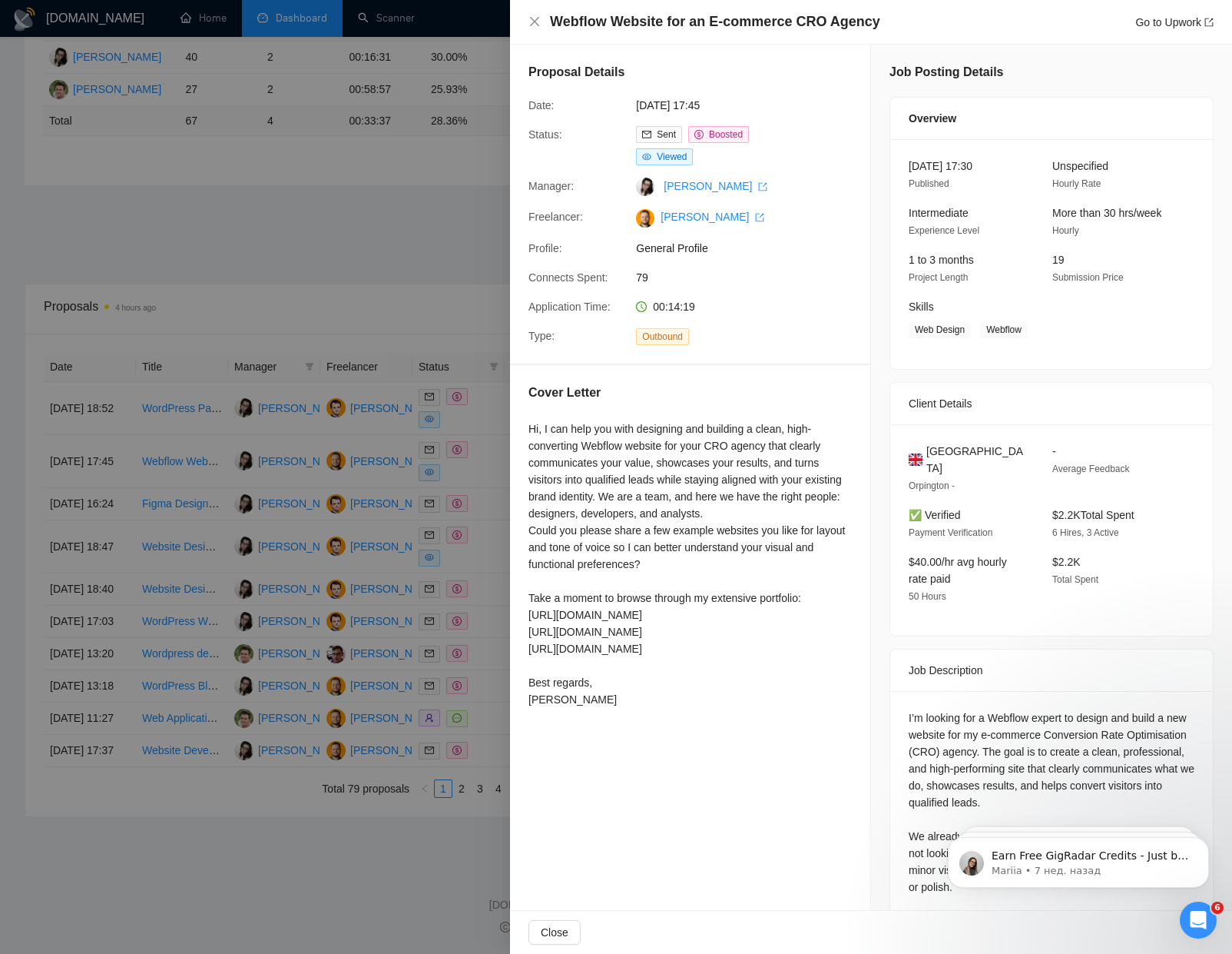
click at [444, 468] on div at bounding box center [616, 477] width 1232 height 954
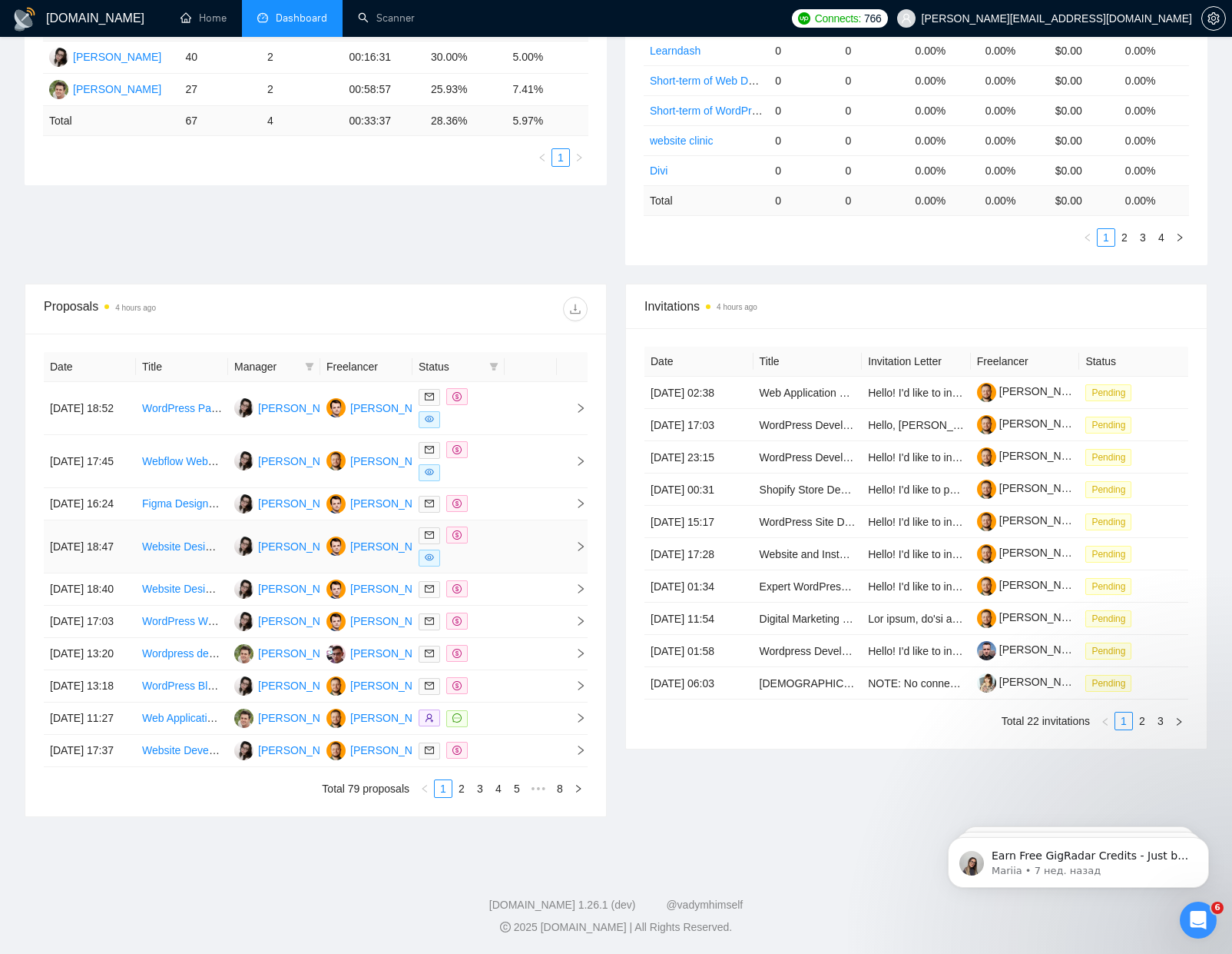
click at [497, 559] on div at bounding box center [459, 546] width 80 height 40
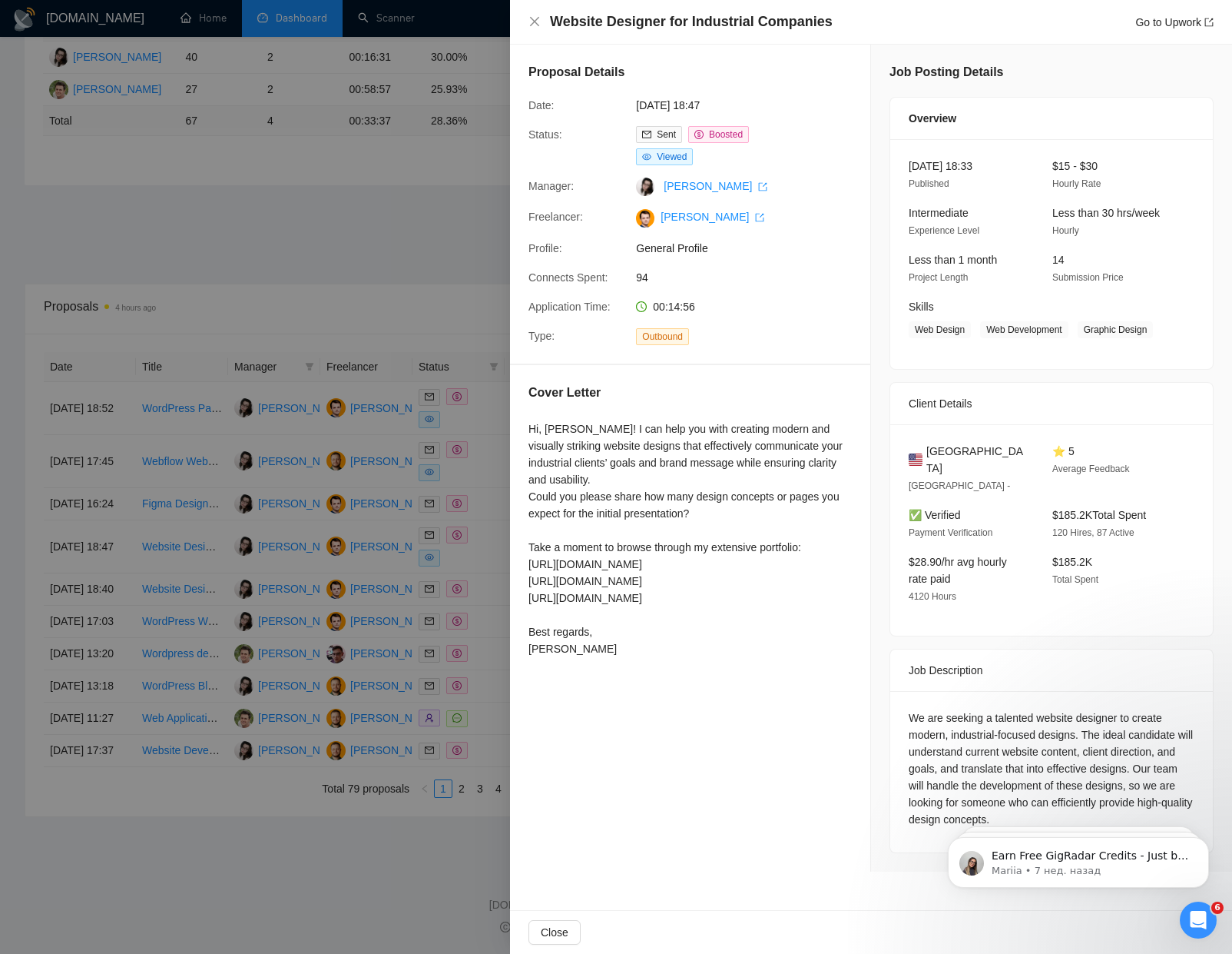
click at [490, 535] on div at bounding box center [616, 477] width 1232 height 954
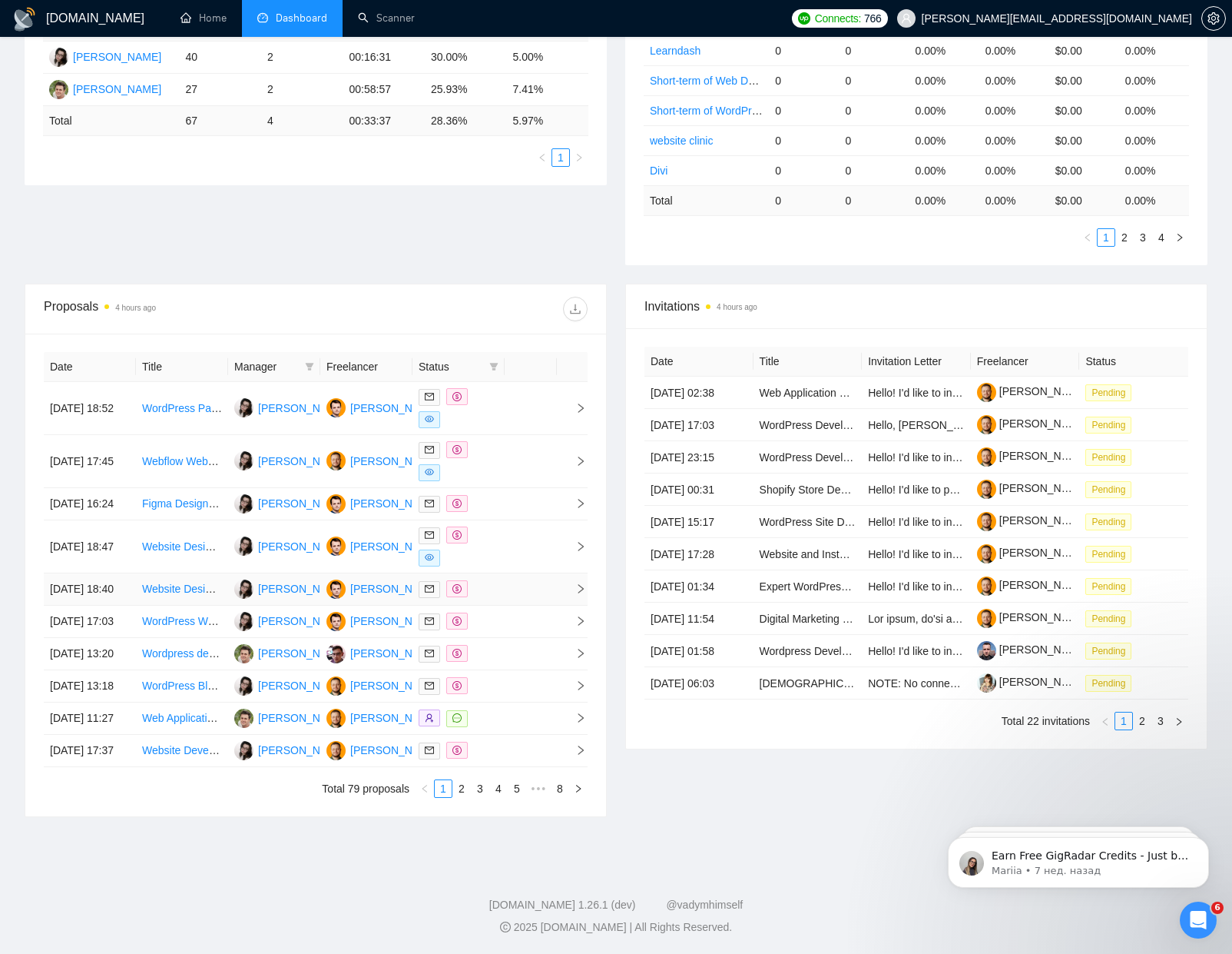
click at [489, 598] on div at bounding box center [459, 589] width 80 height 17
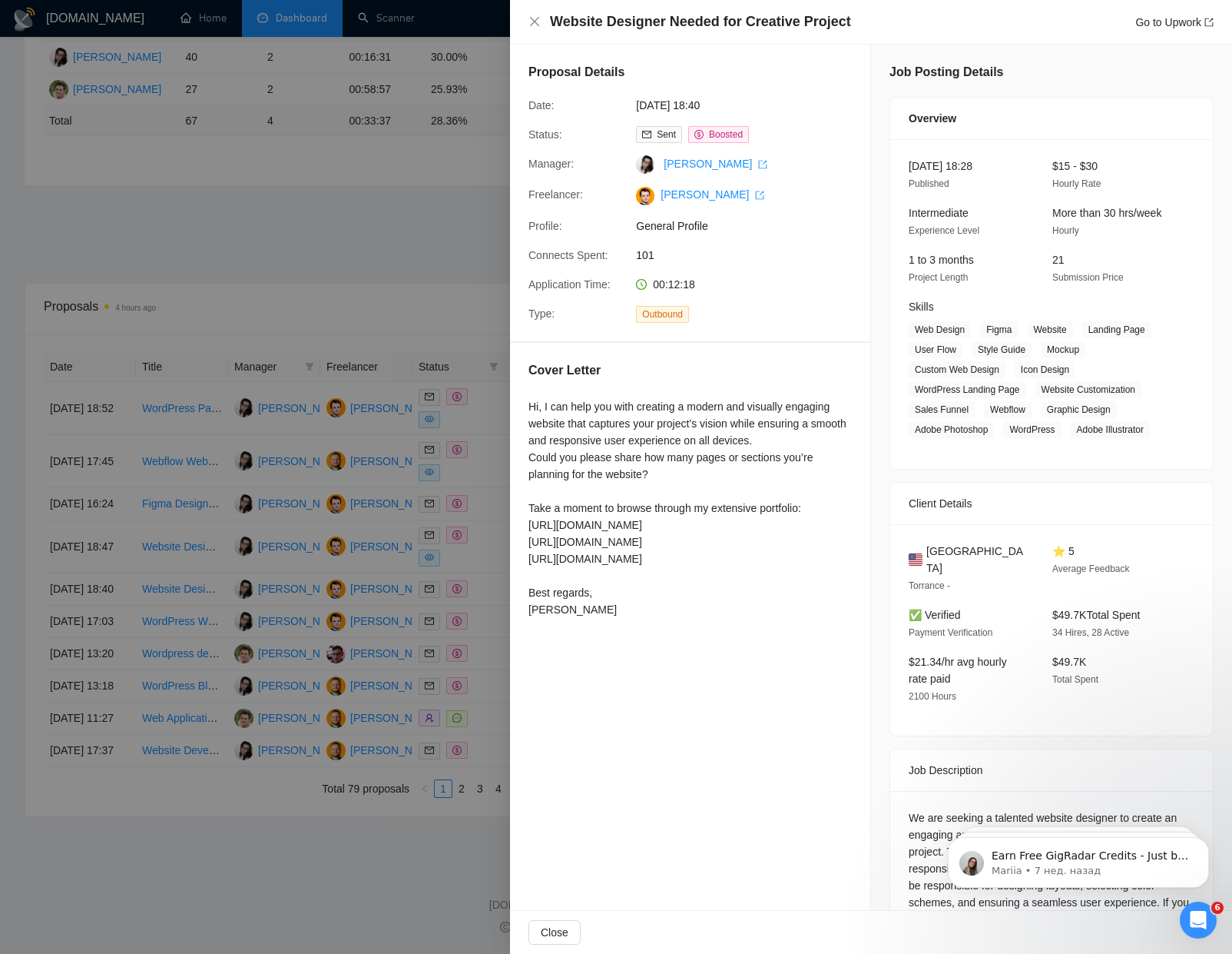
click at [478, 609] on div at bounding box center [616, 477] width 1232 height 954
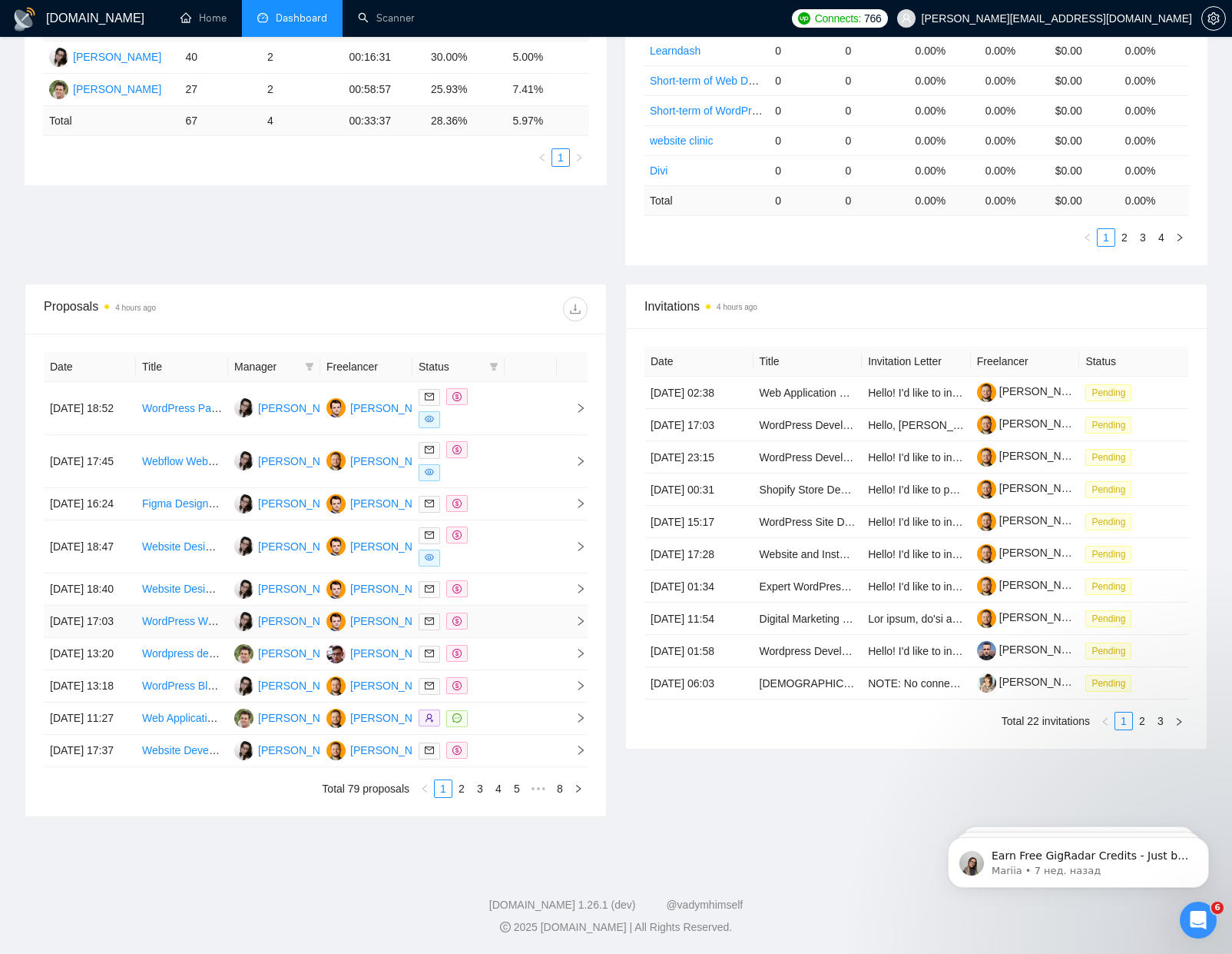
click at [462, 637] on td at bounding box center [458, 621] width 92 height 32
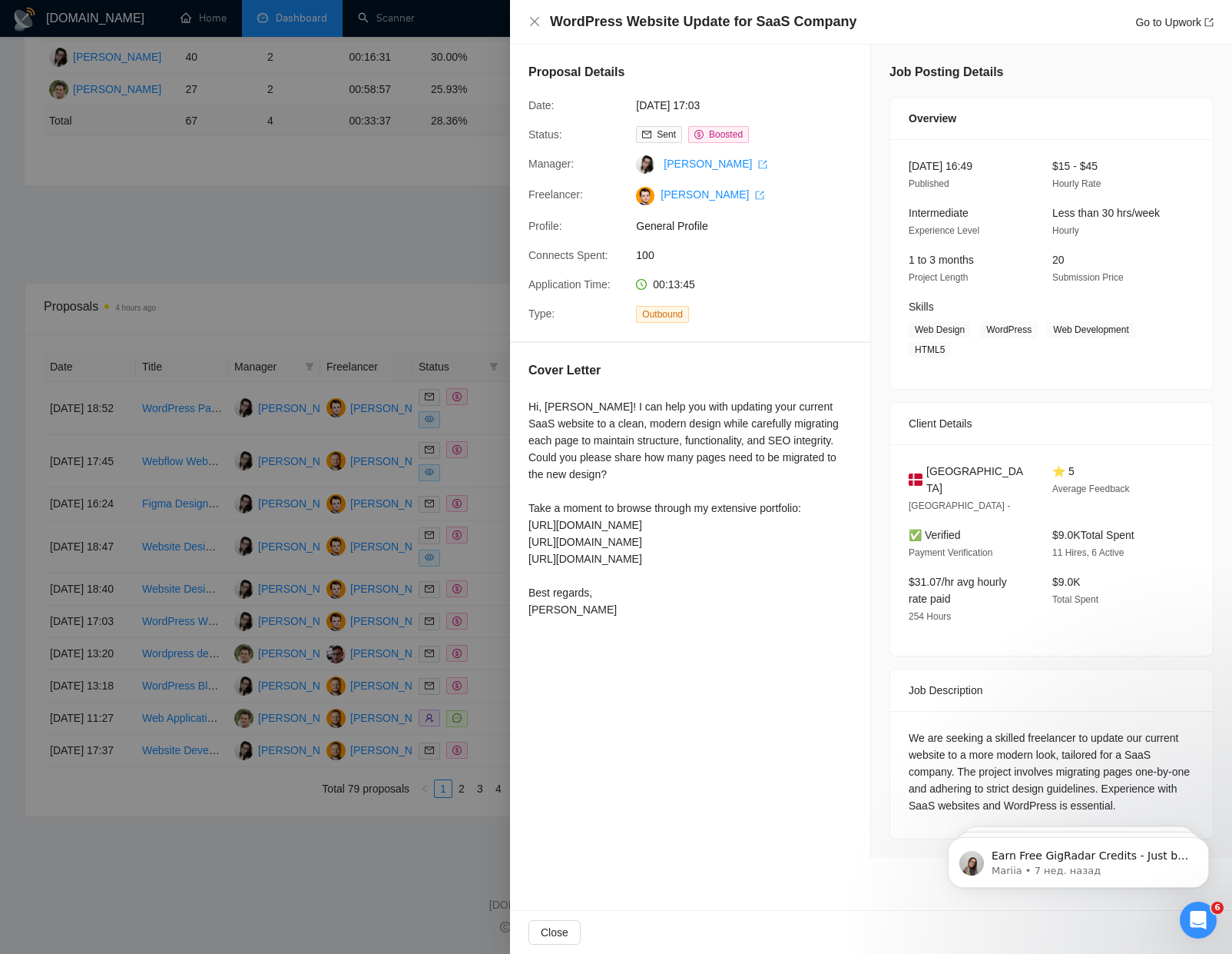
click at [463, 662] on div at bounding box center [616, 477] width 1232 height 954
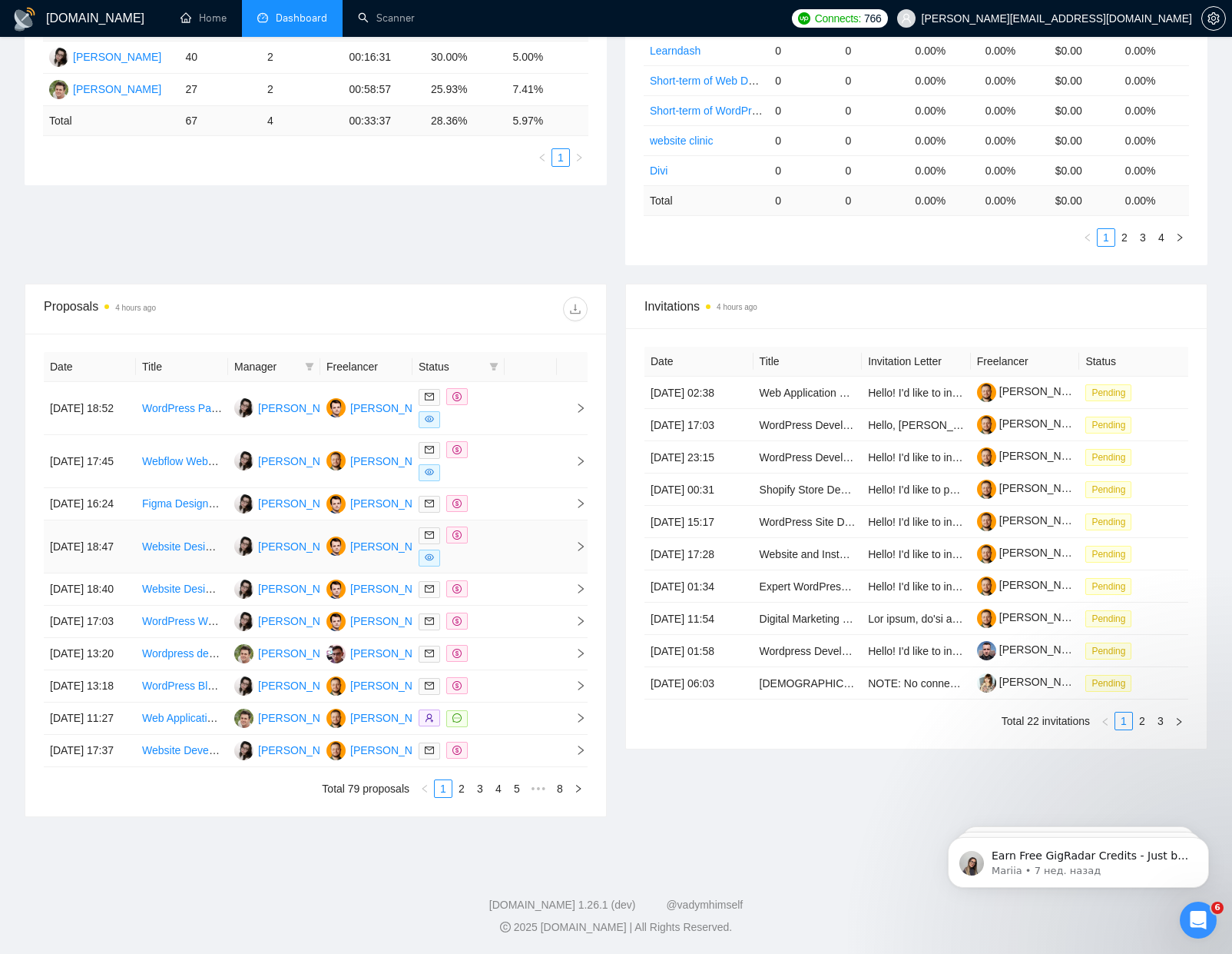
click at [130, 559] on td "[DATE] 18:47" at bounding box center [90, 546] width 92 height 53
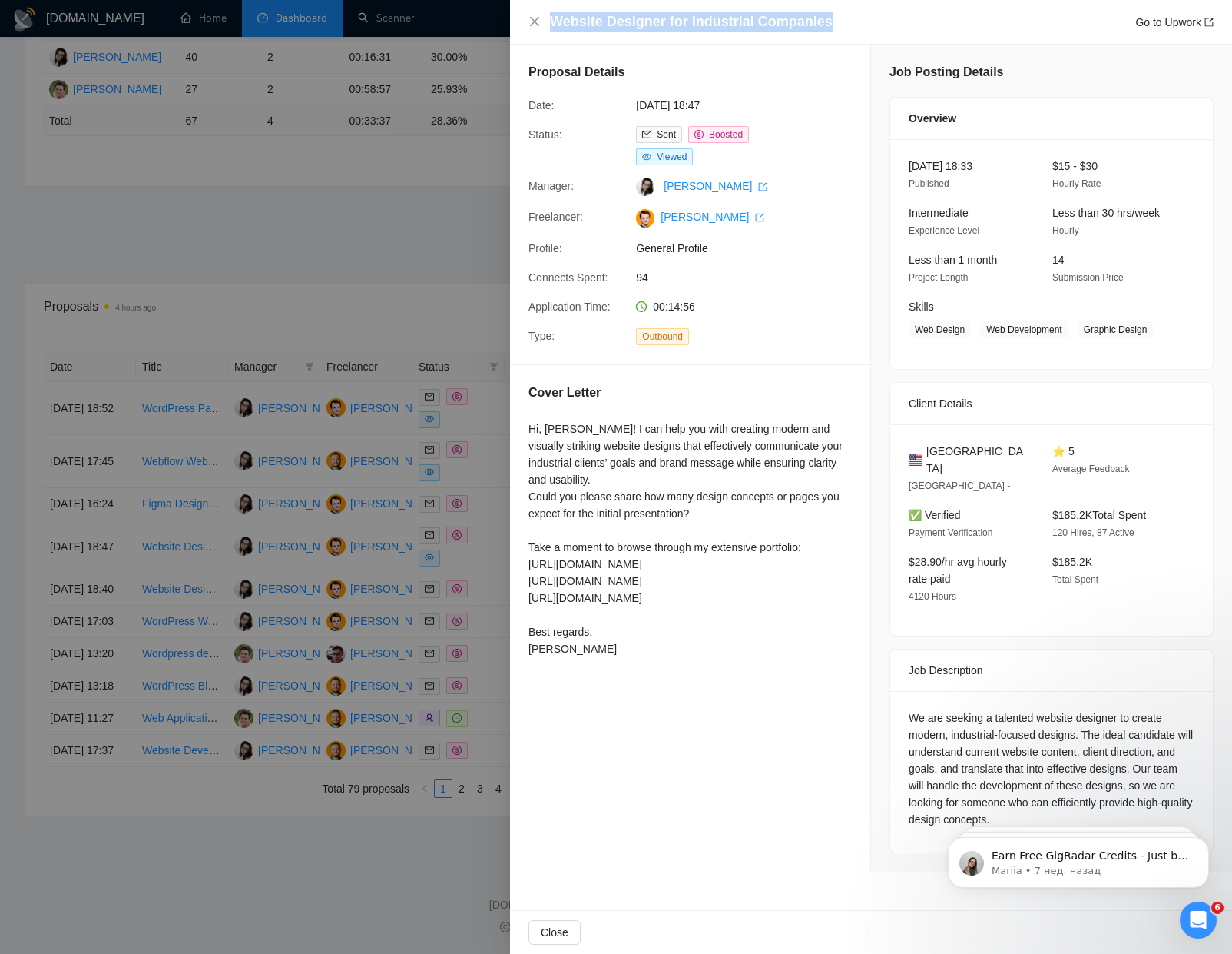
drag, startPoint x: 553, startPoint y: 24, endPoint x: 889, endPoint y: 20, distance: 336.0
click at [889, 20] on div "Website Designer for Industrial Companies Go to Upwork" at bounding box center [882, 22] width 664 height 19
copy h4 "Website Designer for Industrial Companies"
click at [410, 604] on div at bounding box center [616, 477] width 1232 height 954
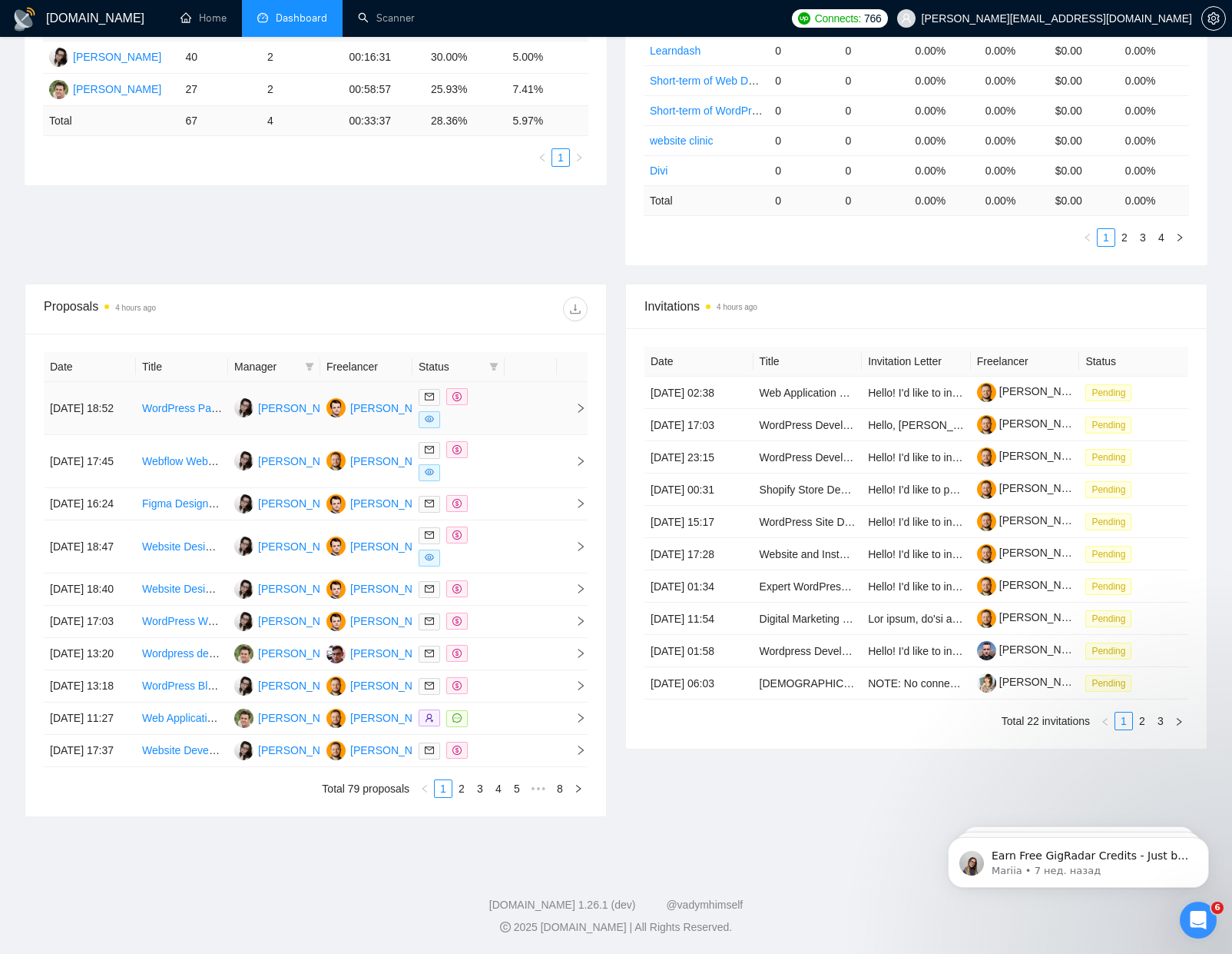
click at [511, 421] on td at bounding box center [530, 408] width 53 height 53
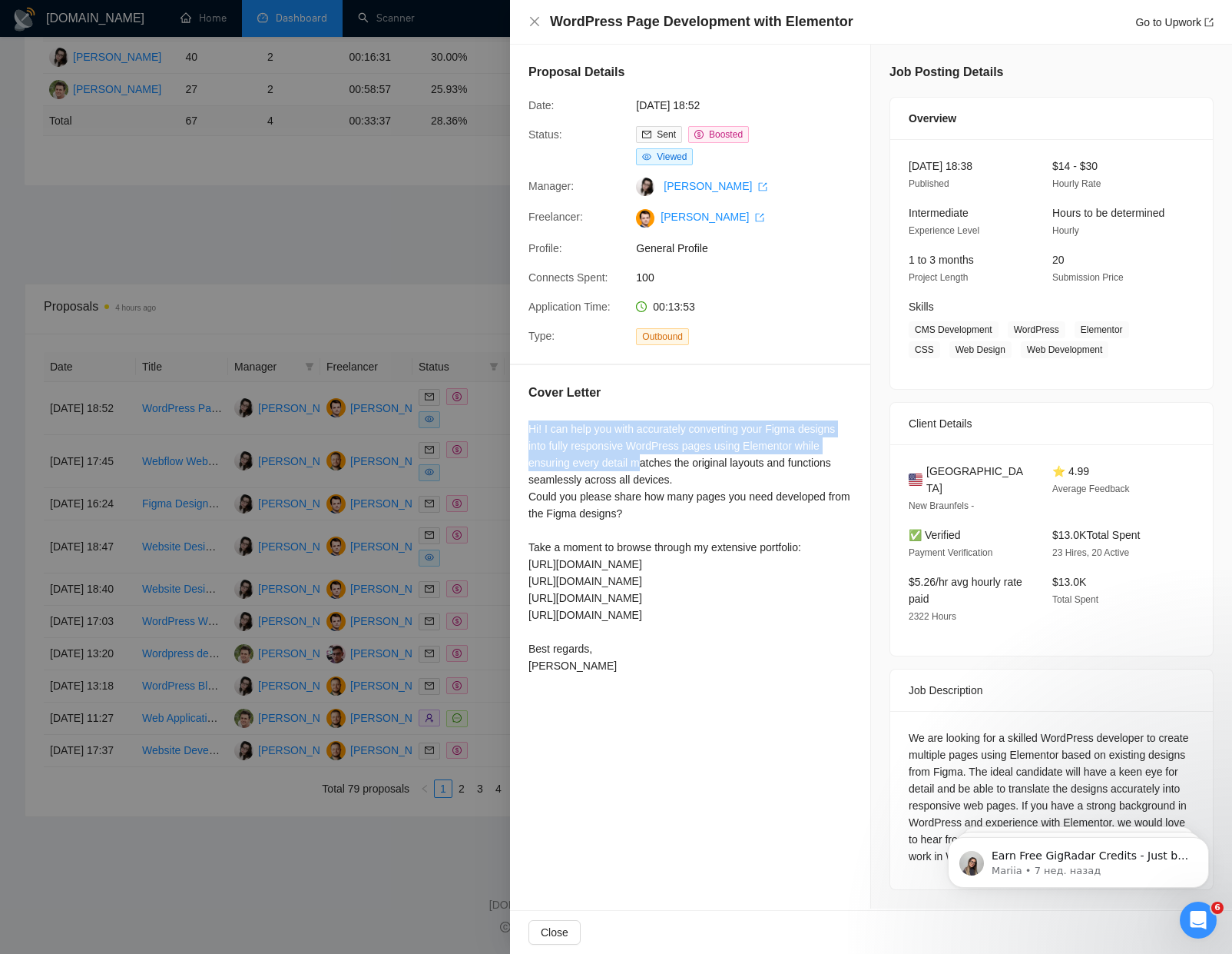
drag, startPoint x: 529, startPoint y: 430, endPoint x: 644, endPoint y: 466, distance: 120.5
click at [644, 466] on div "Cover Letter Hi! I can help you with accurately converting your Figma designs i…" at bounding box center [691, 531] width 360 height 334
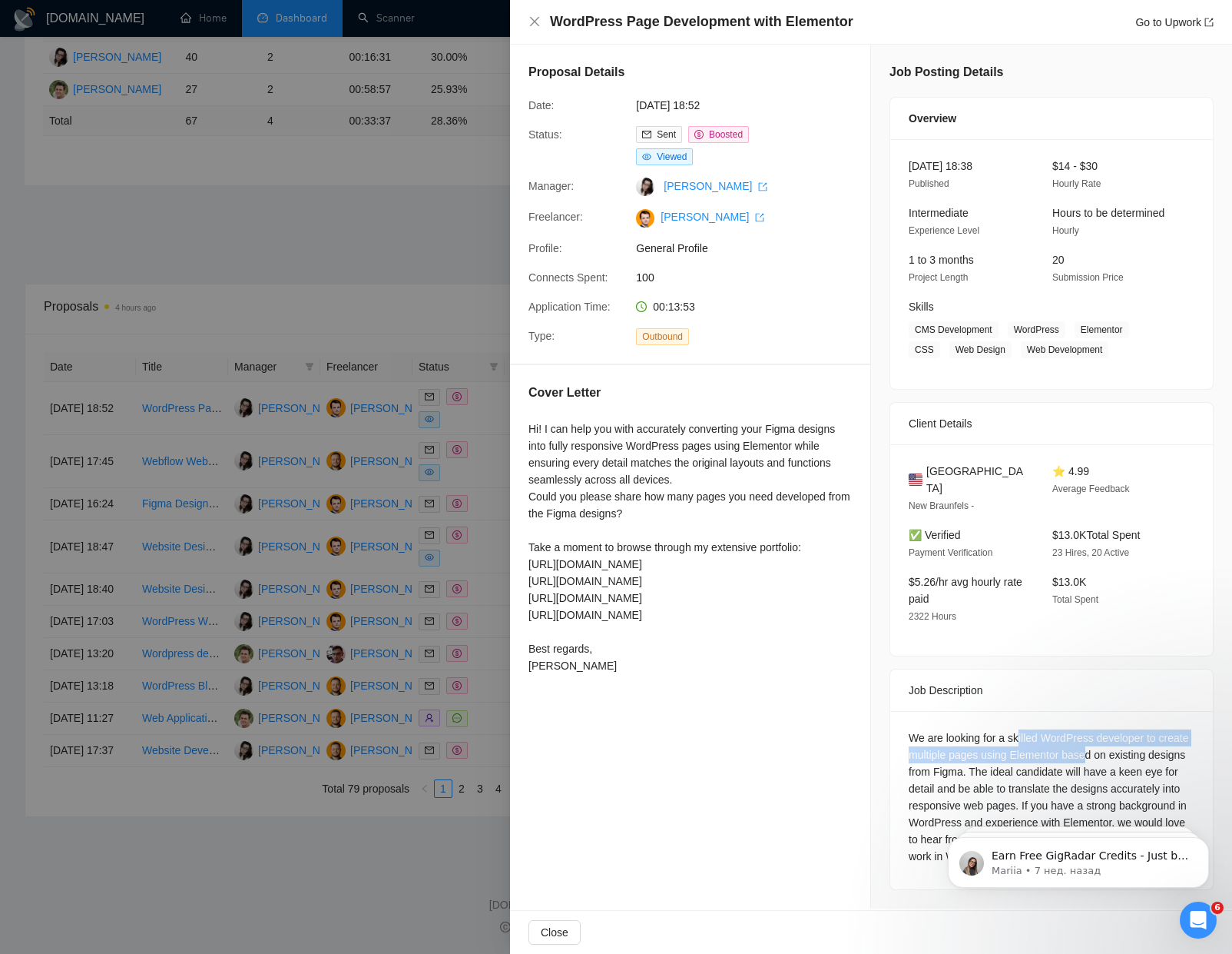
drag, startPoint x: 1021, startPoint y: 720, endPoint x: 1125, endPoint y: 740, distance: 105.9
click at [1124, 739] on div "We are looking for a skilled WordPress developer to create multiple pages using…" at bounding box center [1051, 796] width 285 height 135
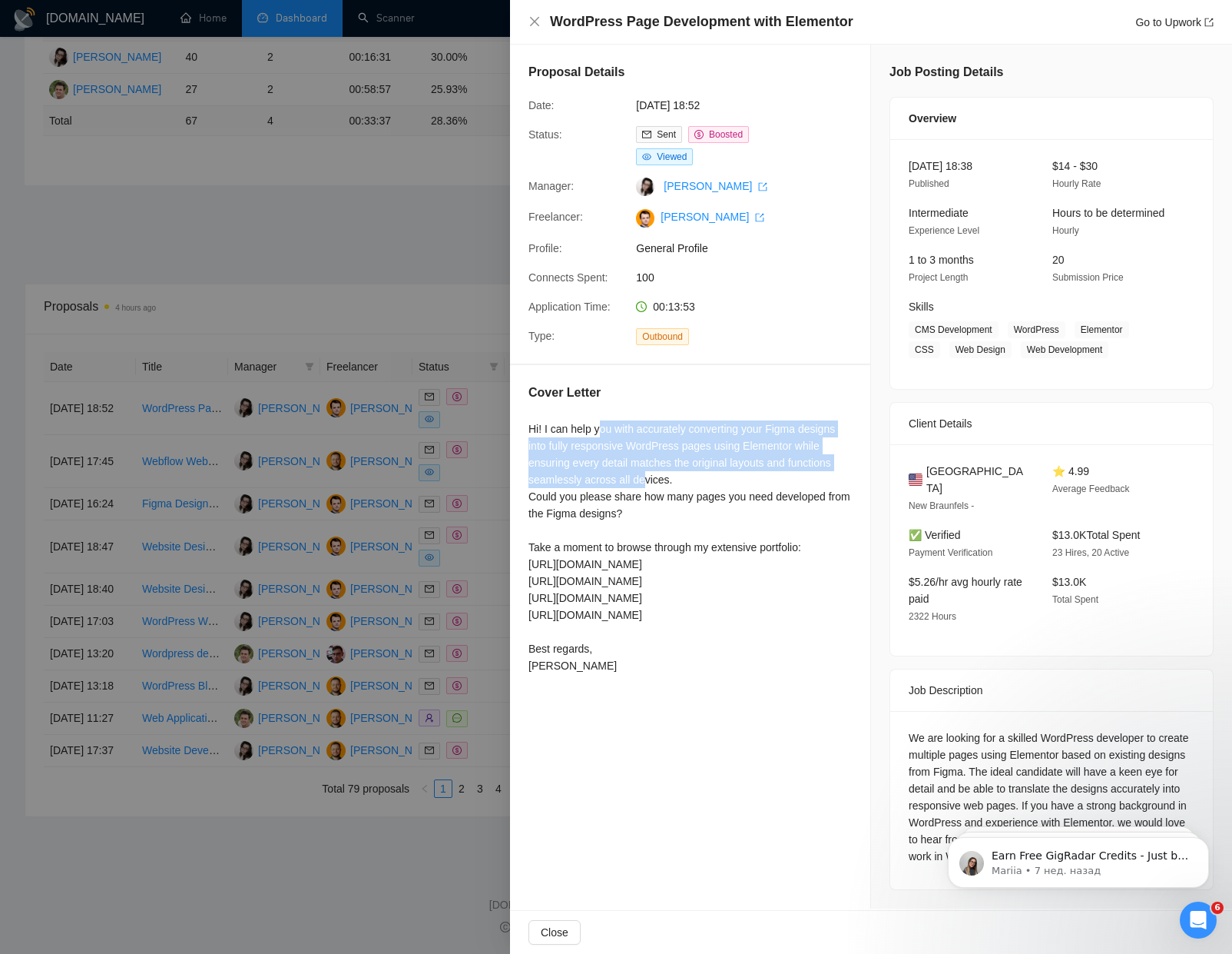
drag, startPoint x: 603, startPoint y: 409, endPoint x: 645, endPoint y: 470, distance: 74.1
click at [645, 470] on div "Hi! I can help you with accurately converting your Figma designs into fully res…" at bounding box center [690, 547] width 323 height 254
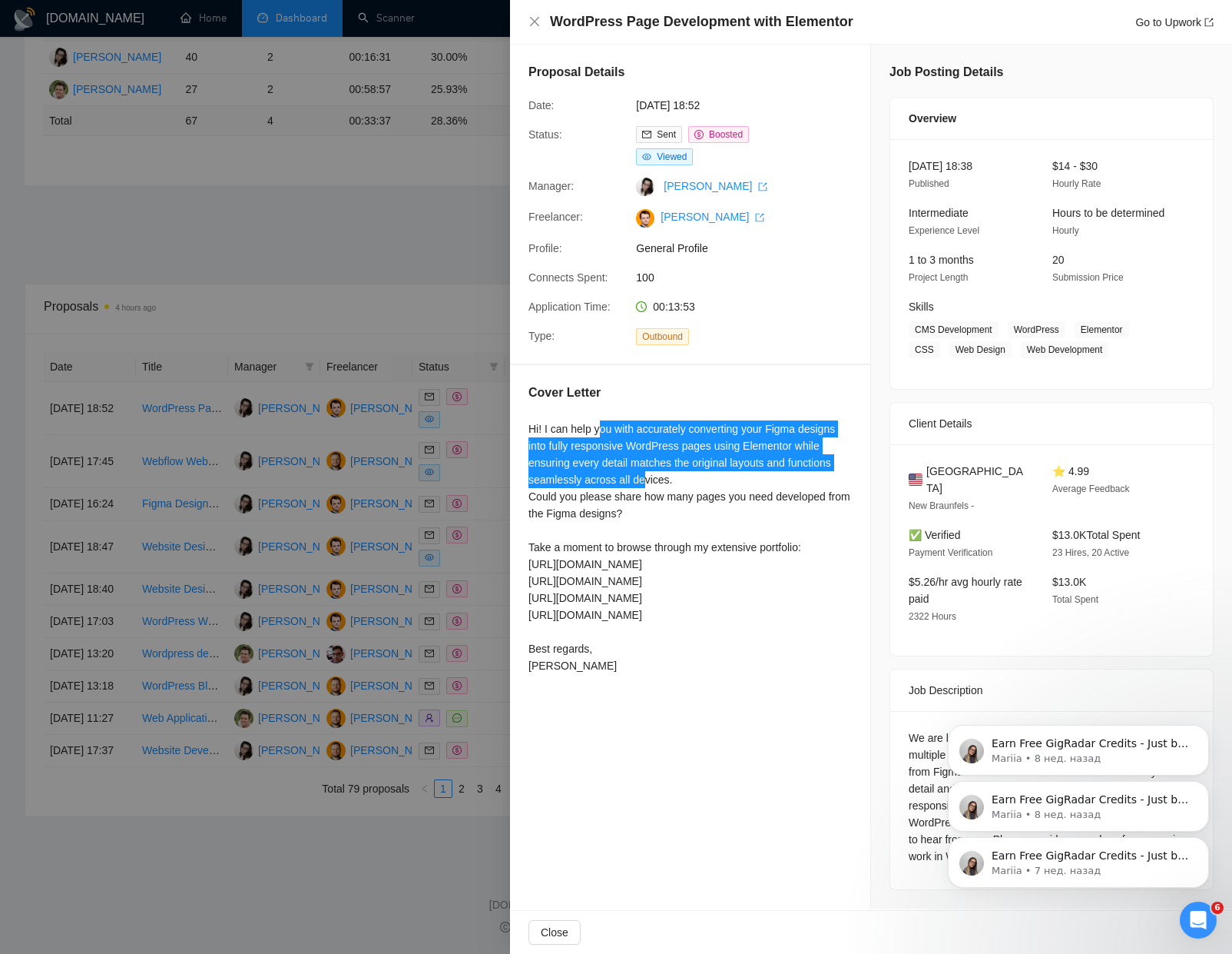
drag, startPoint x: 1204, startPoint y: 839, endPoint x: 1204, endPoint y: 788, distance: 51.0
click at [1204, 839] on icon "Dismiss notification" at bounding box center [1204, 842] width 7 height 7
drag, startPoint x: 1201, startPoint y: 844, endPoint x: 1201, endPoint y: 792, distance: 52.0
click at [1201, 844] on icon "Dismiss notification" at bounding box center [1204, 842] width 7 height 7
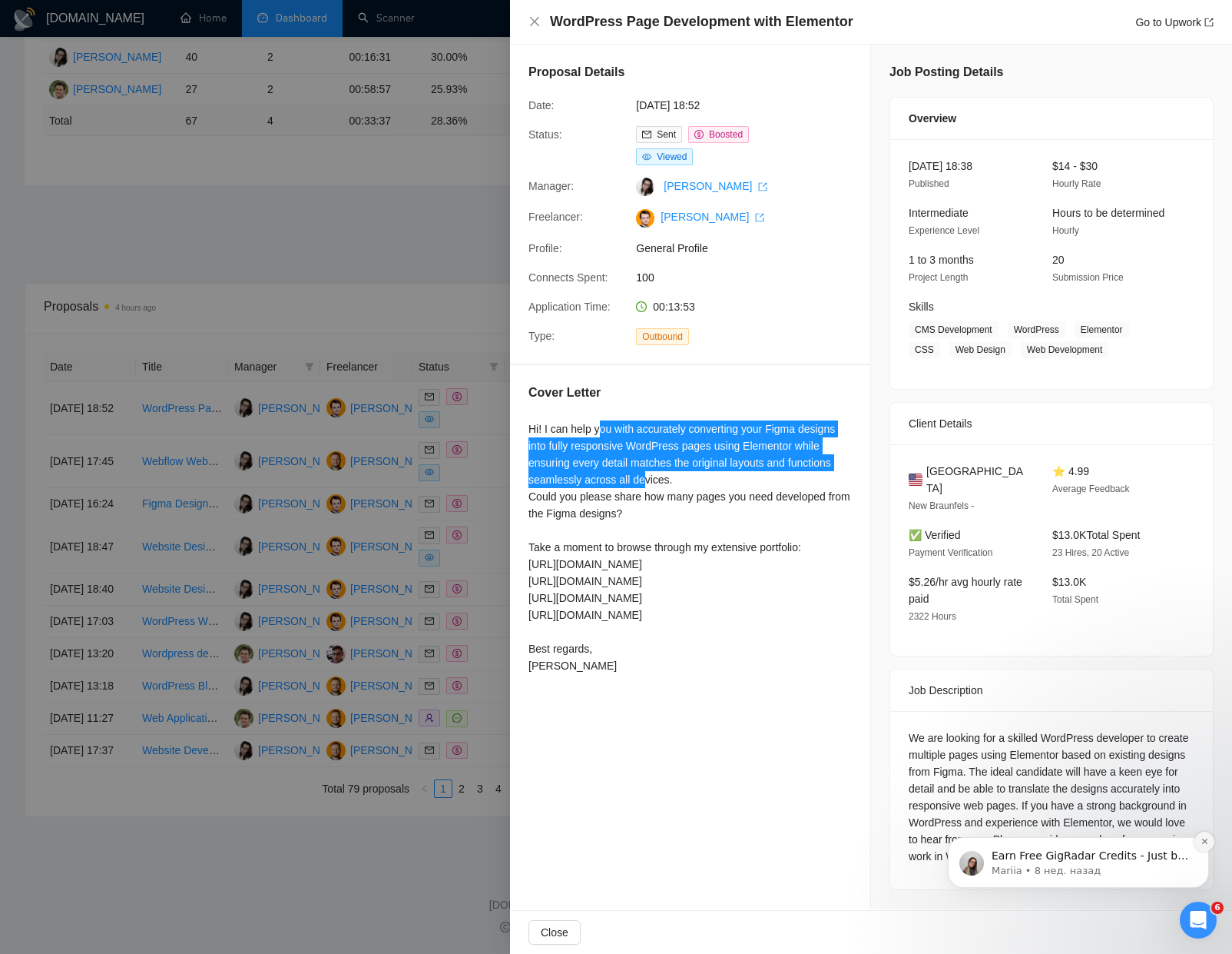
click at [1201, 841] on icon "Dismiss notification" at bounding box center [1204, 841] width 9 height 9
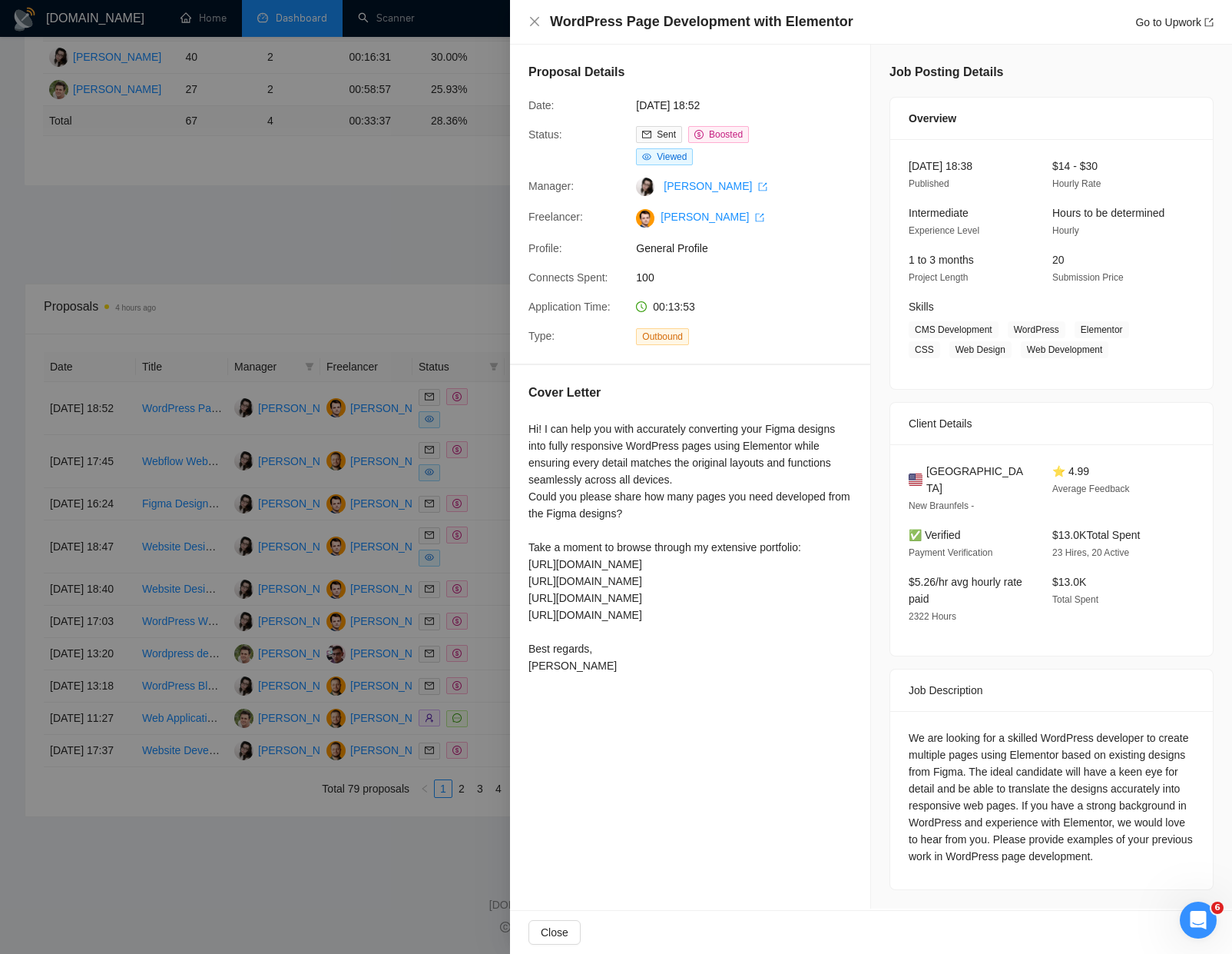
drag, startPoint x: 597, startPoint y: 589, endPoint x: 594, endPoint y: 577, distance: 12.4
click at [597, 589] on div "Hi! I can help you with accurately converting your Figma designs into fully res…" at bounding box center [690, 547] width 323 height 254
click at [260, 550] on div at bounding box center [616, 477] width 1232 height 954
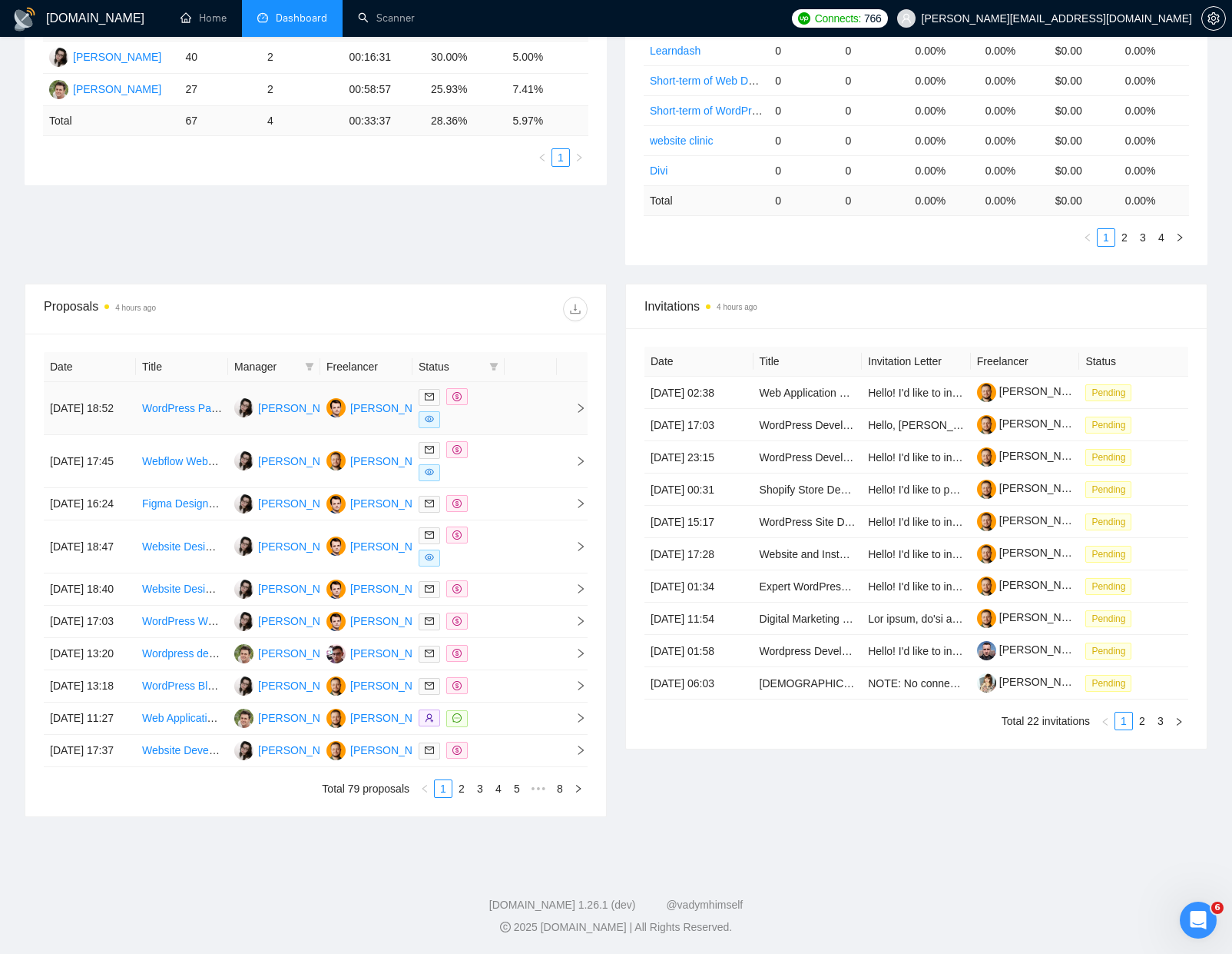
click at [466, 411] on div at bounding box center [459, 408] width 80 height 40
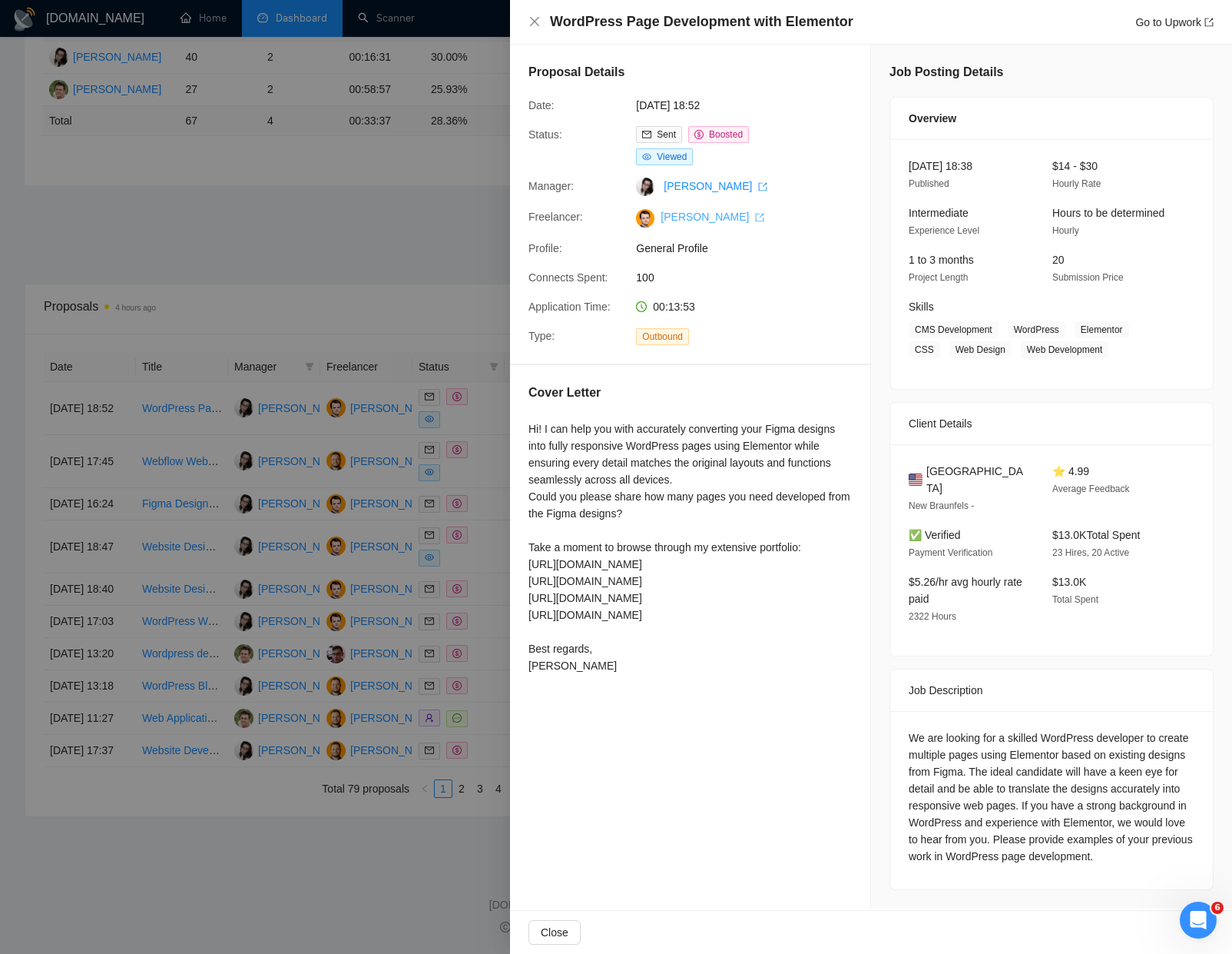
click at [755, 213] on icon "export" at bounding box center [760, 217] width 9 height 9
click at [410, 546] on div at bounding box center [616, 477] width 1232 height 954
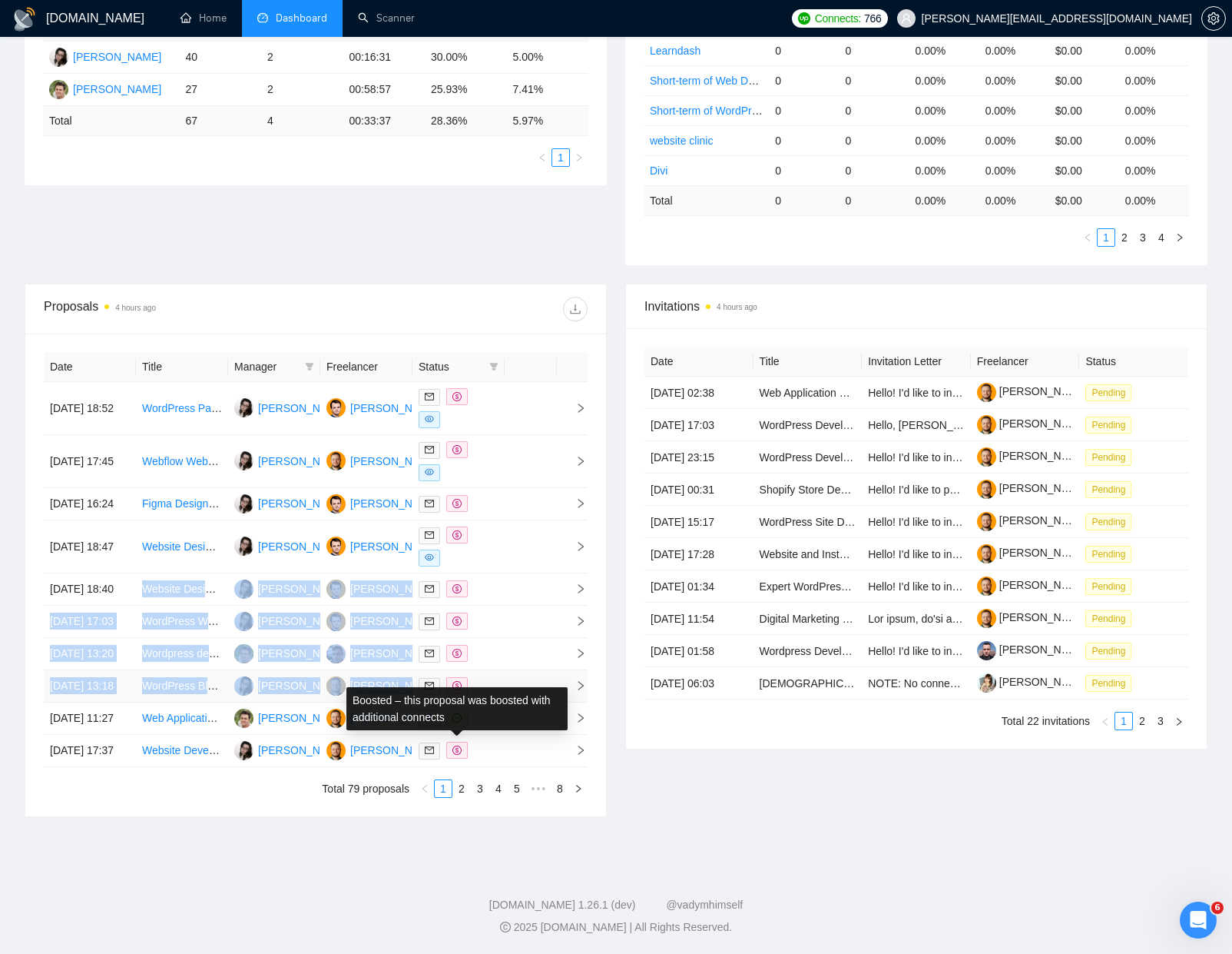
drag, startPoint x: 130, startPoint y: 598, endPoint x: 465, endPoint y: 736, distance: 362.3
click at [465, 735] on tbody "[DATE] 18:52 WordPress Page Development with Elementor [PERSON_NAME] [PERSON_NA…" at bounding box center [316, 574] width 544 height 385
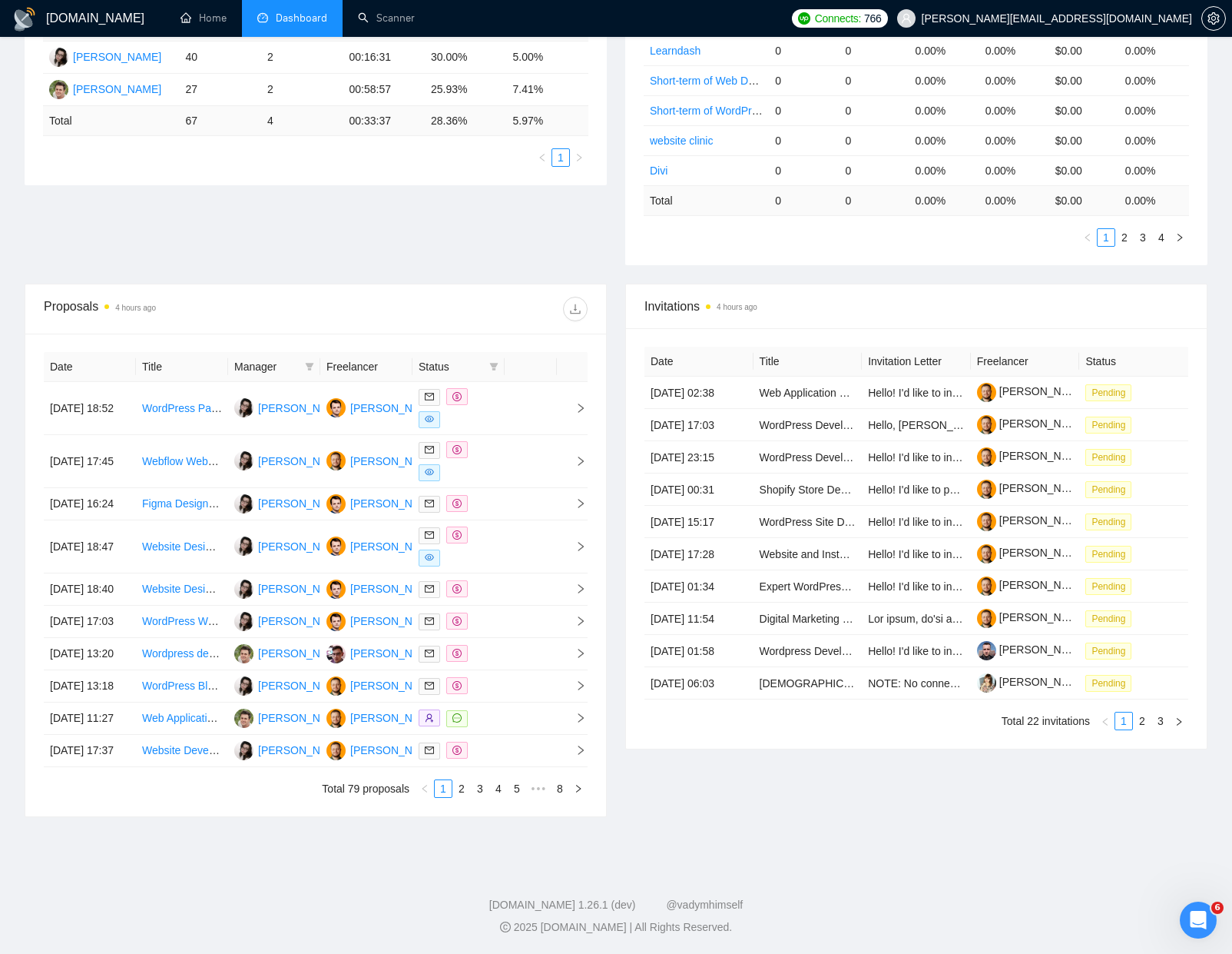
click at [606, 757] on div "Proposals 4 hours ago Date Title Manager Freelancer Status [DATE] 18:52 WordPre…" at bounding box center [316, 550] width 582 height 533
click at [128, 637] on td "[DATE] 17:03" at bounding box center [90, 621] width 92 height 32
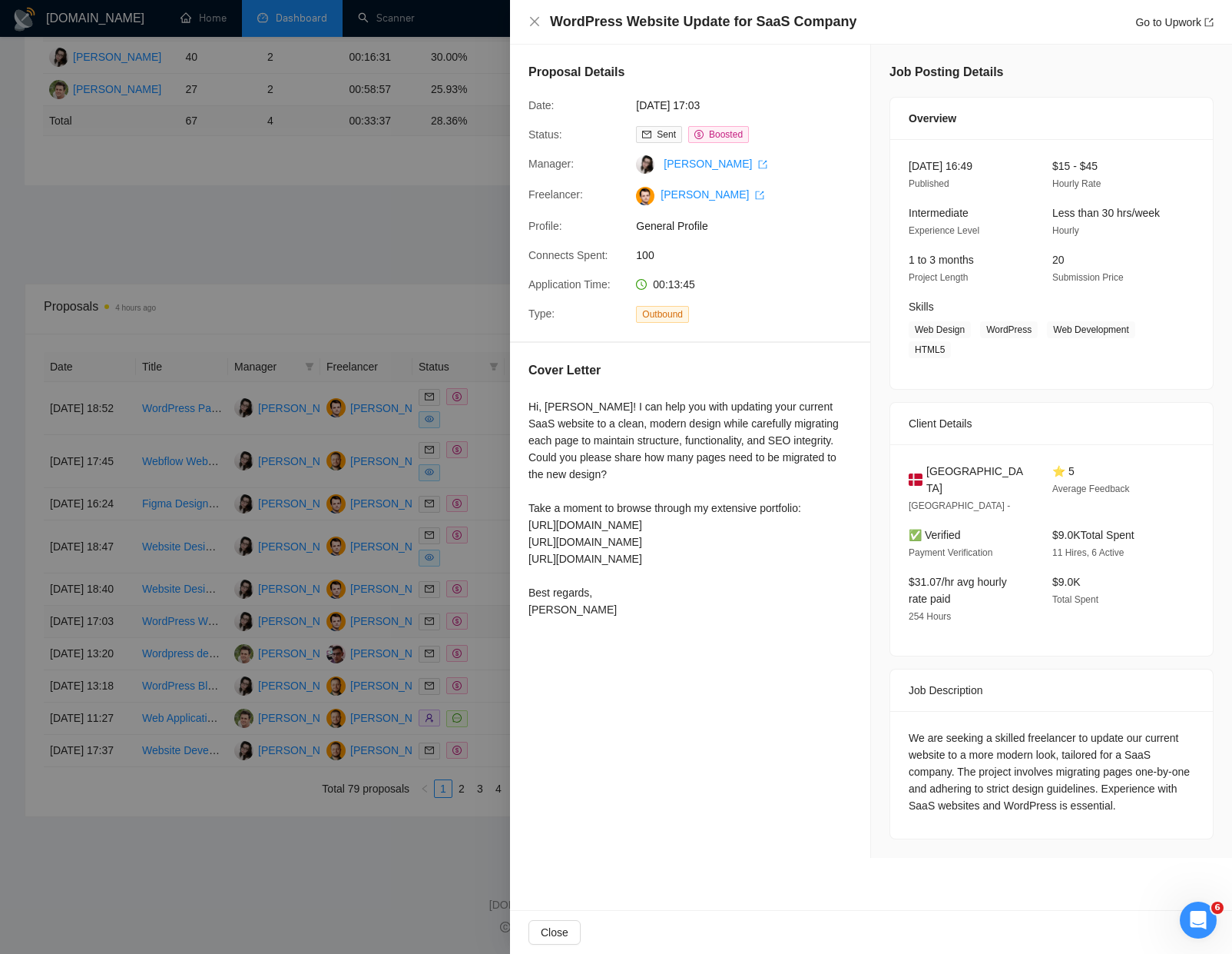
scroll to position [0, 0]
drag, startPoint x: 854, startPoint y: 25, endPoint x: 555, endPoint y: 22, distance: 299.0
click at [542, 25] on div "WordPress Website Update for SaaS Company Go to Upwork" at bounding box center [871, 22] width 685 height 19
copy h4 "WordPress Website Update for SaaS Company"
click at [362, 631] on div at bounding box center [616, 477] width 1232 height 954
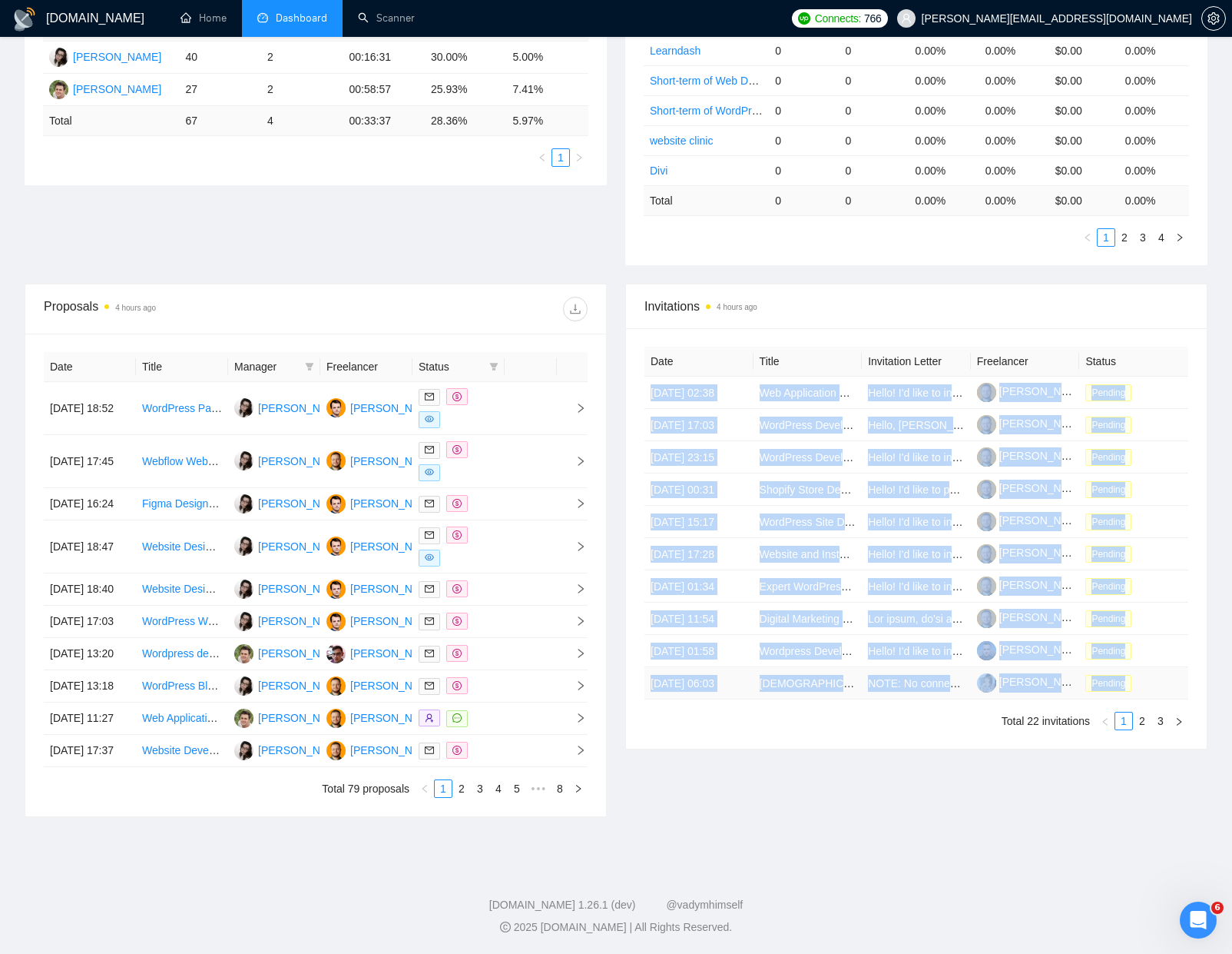
drag, startPoint x: 650, startPoint y: 386, endPoint x: 1131, endPoint y: 830, distance: 654.6
click at [1149, 700] on tbody "[DATE] 02:38 Web Application Enhancements and Fixes Hello! I'd like to invite y…" at bounding box center [916, 538] width 544 height 323
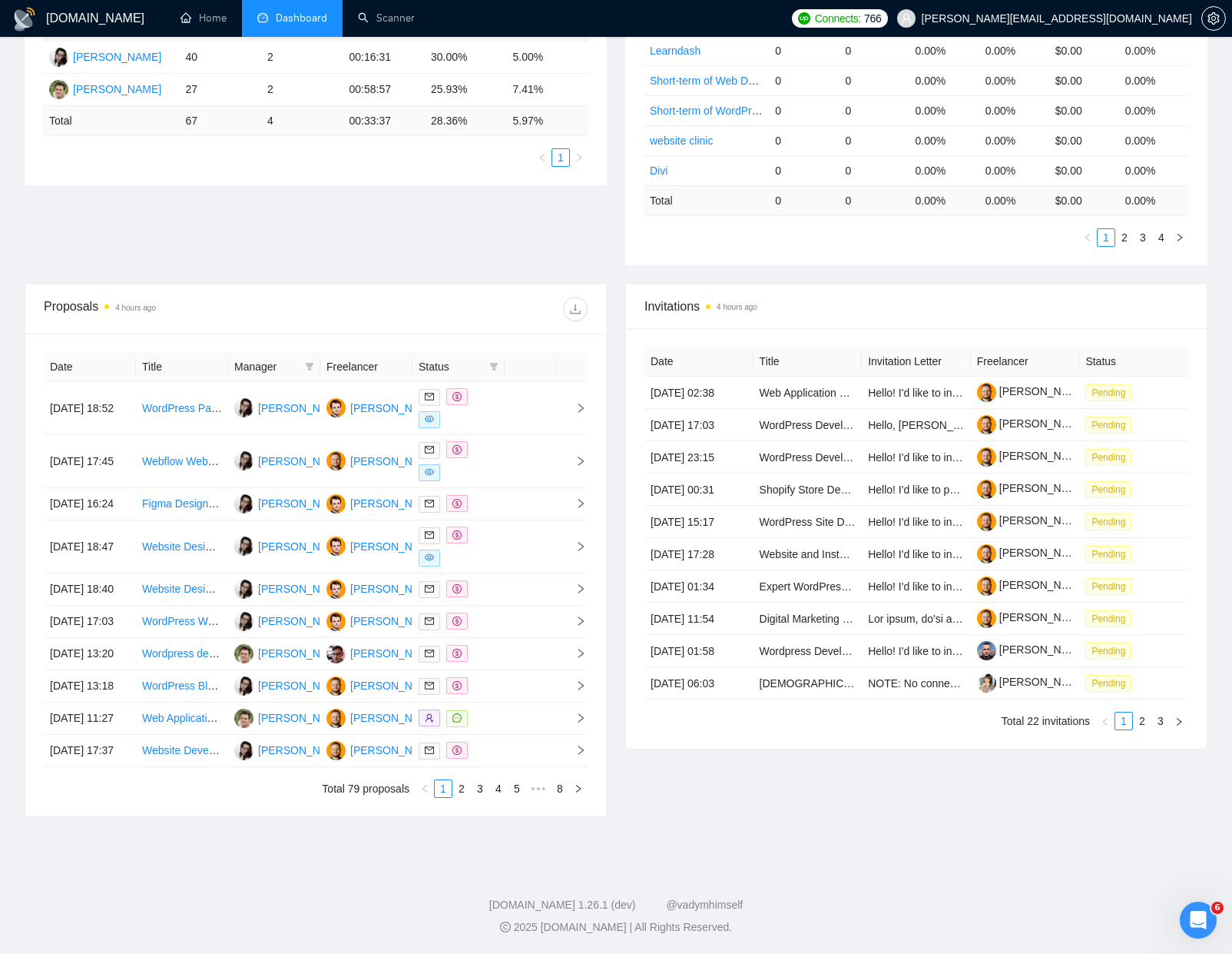
click at [783, 730] on ul "Total 22 invitations 1 2 3" at bounding box center [916, 720] width 544 height 18
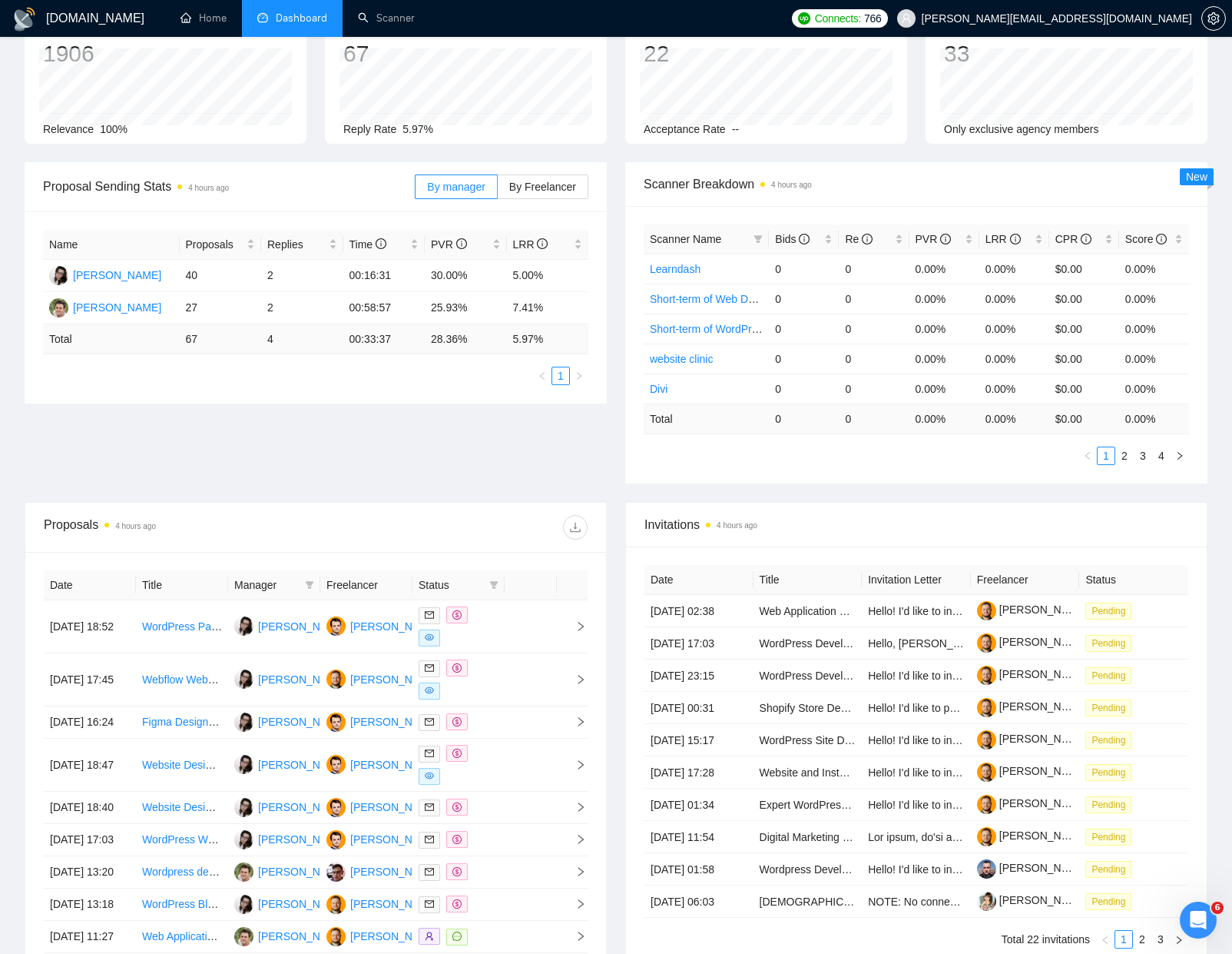
scroll to position [123, 0]
